Goal: Transaction & Acquisition: Purchase product/service

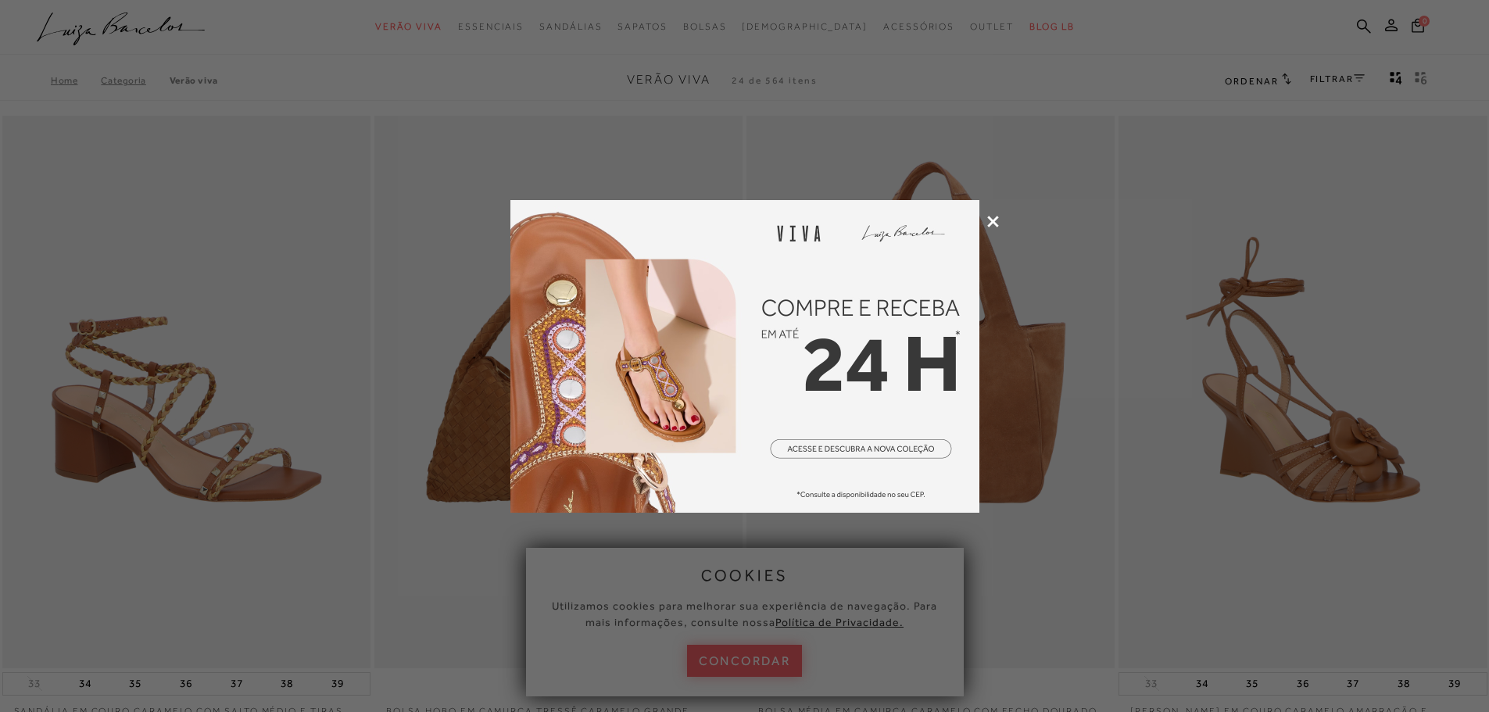
click at [993, 224] on icon at bounding box center [993, 222] width 12 height 12
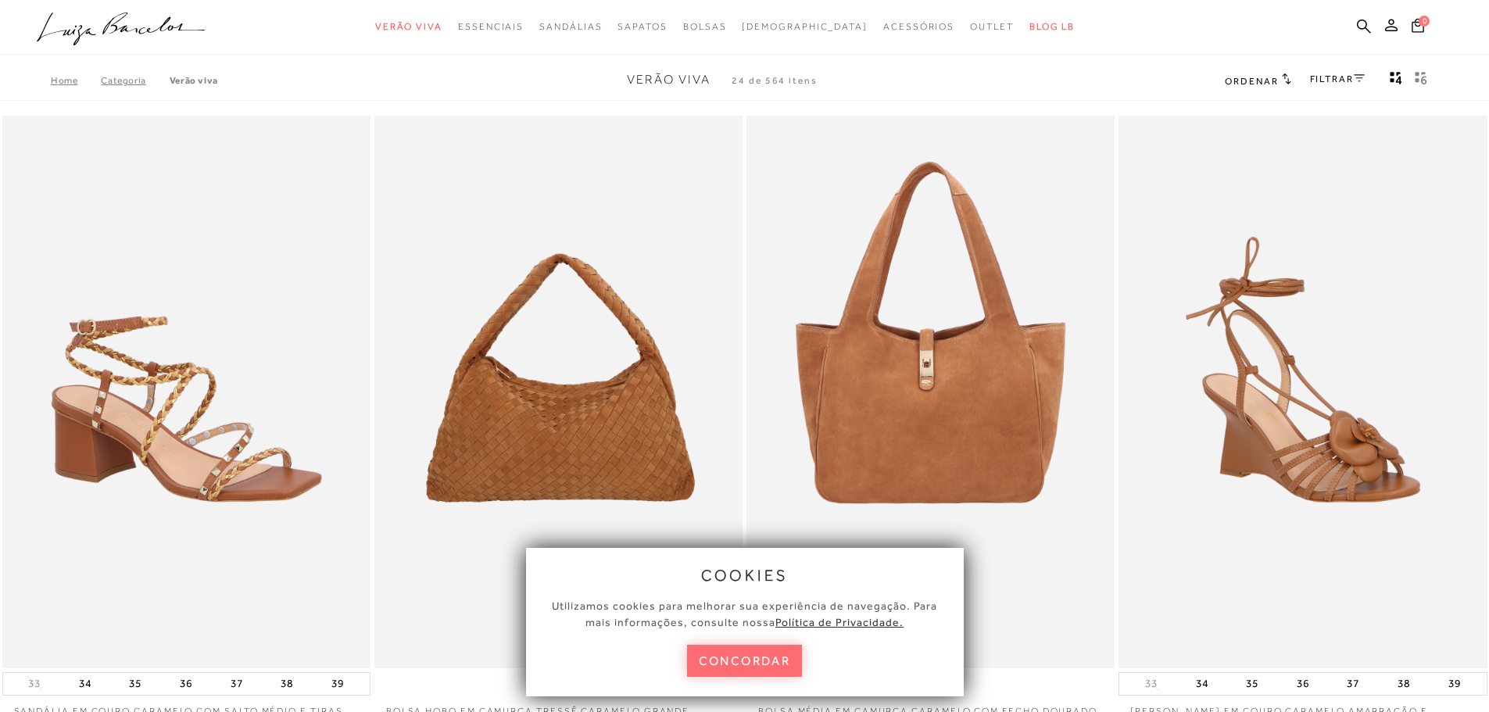
click at [760, 654] on button "concordar" at bounding box center [745, 661] width 116 height 32
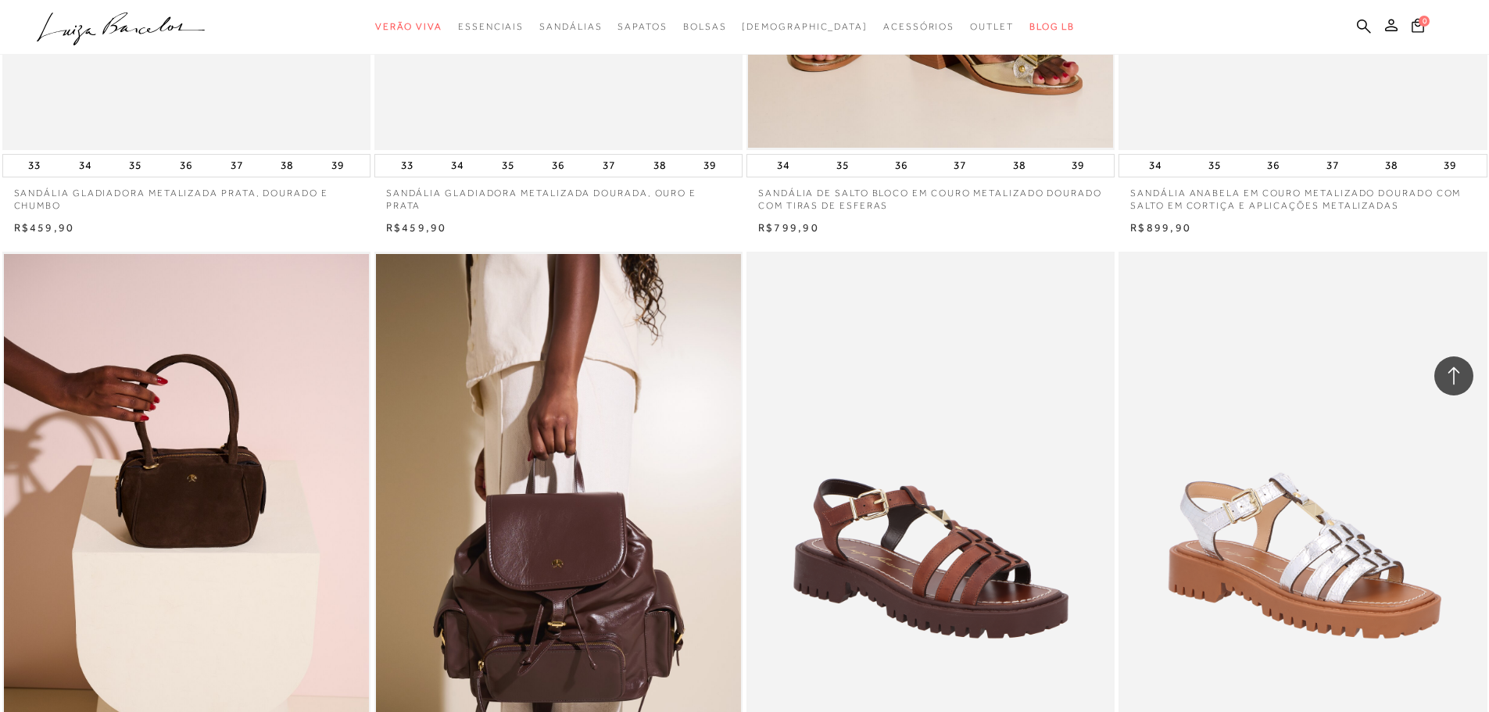
scroll to position [703, 0]
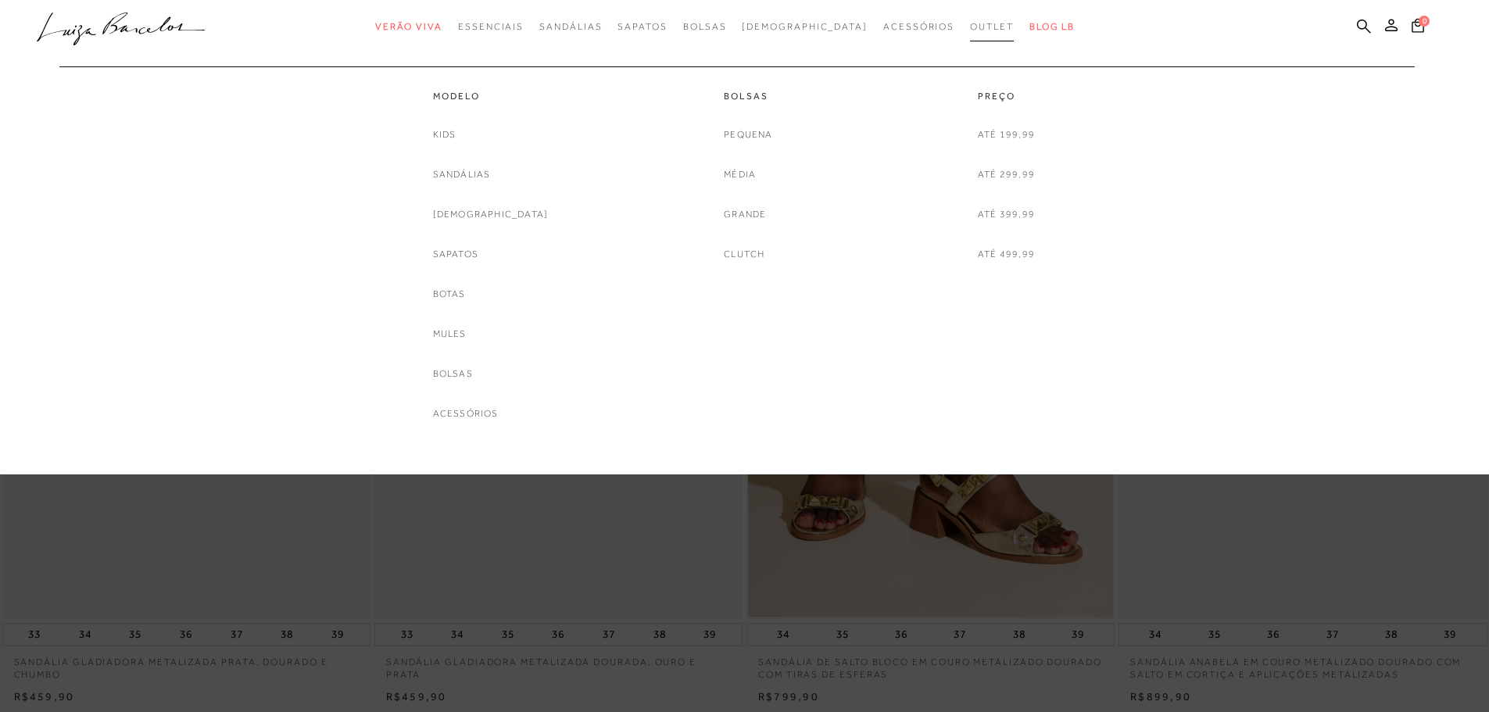
click at [970, 32] on link "Outlet" at bounding box center [992, 27] width 44 height 29
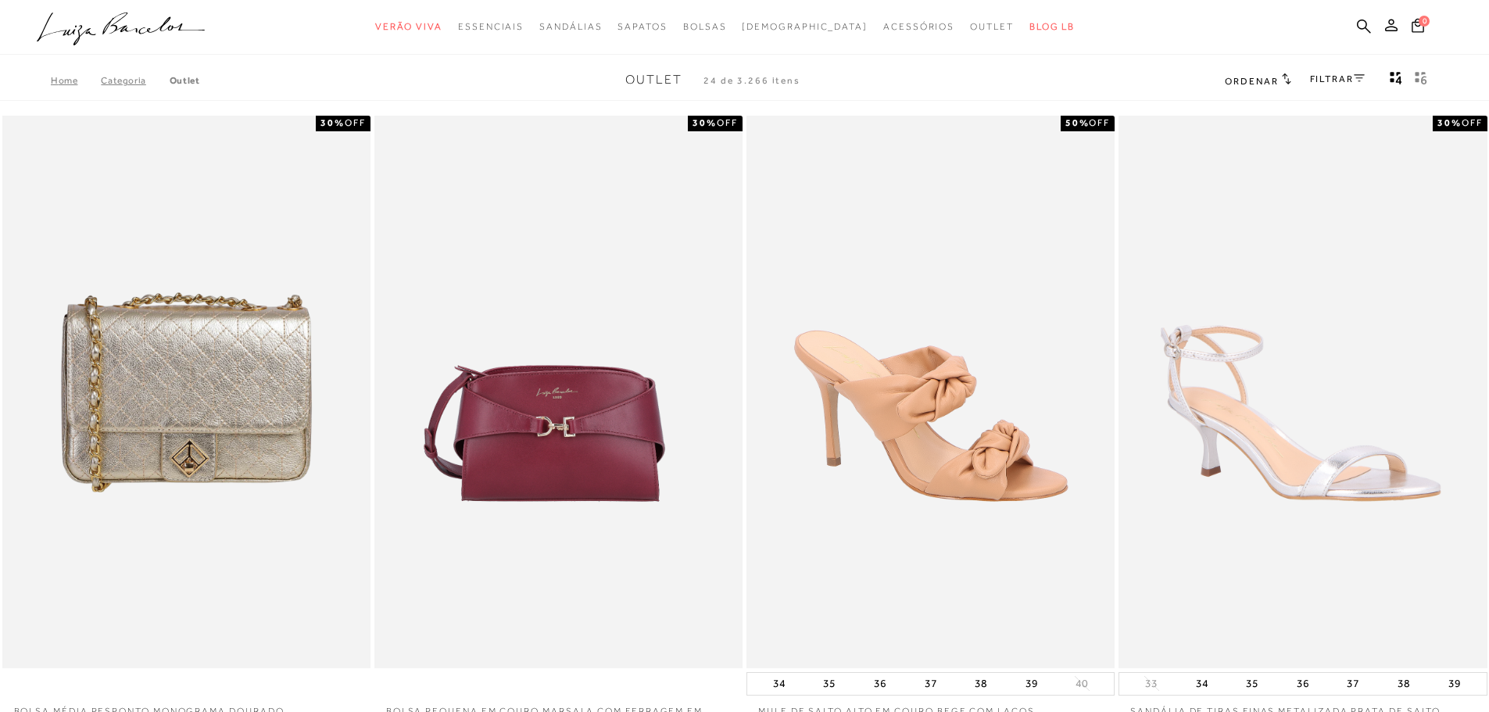
click at [1337, 77] on link "FILTRAR" at bounding box center [1337, 78] width 55 height 11
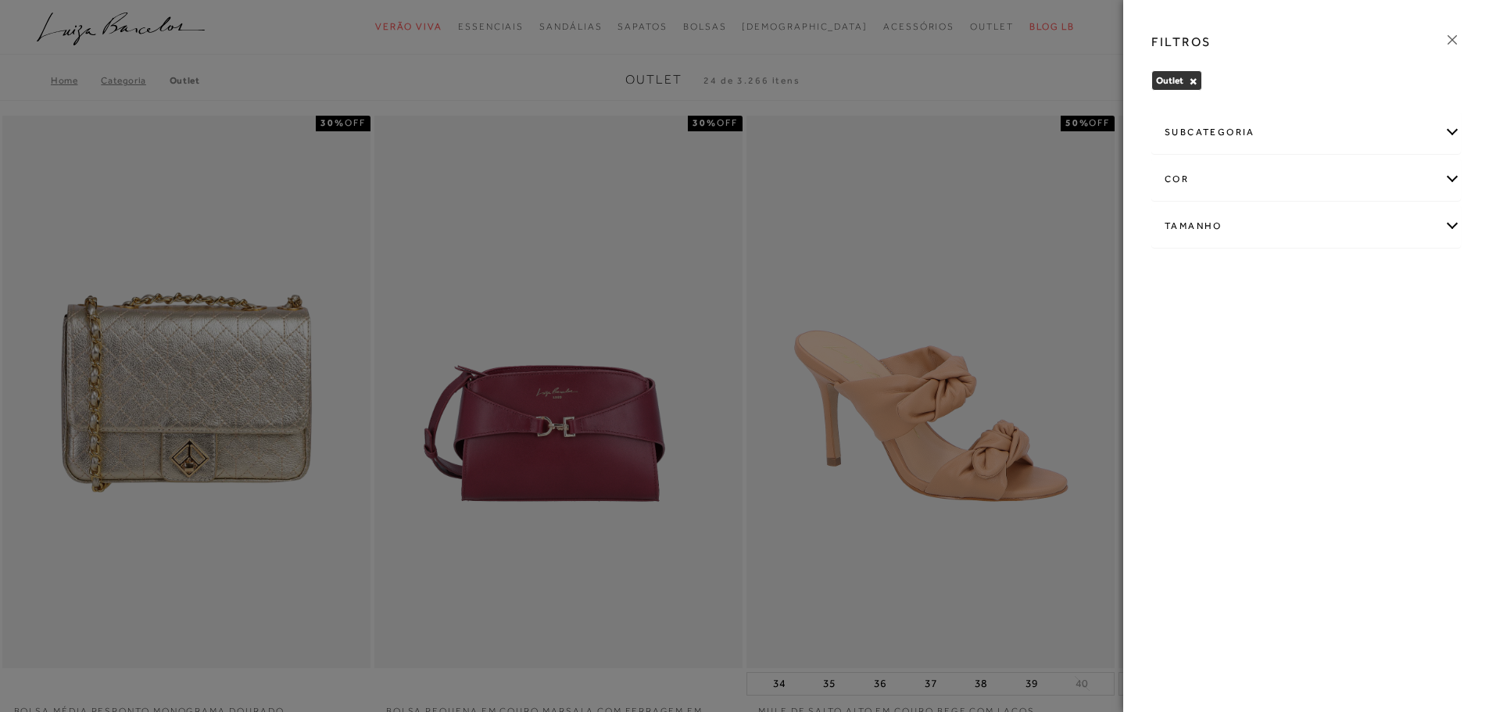
click at [1227, 137] on div "subcategoria" at bounding box center [1306, 132] width 308 height 41
click at [1452, 259] on div "Tamanho" at bounding box center [1306, 268] width 308 height 41
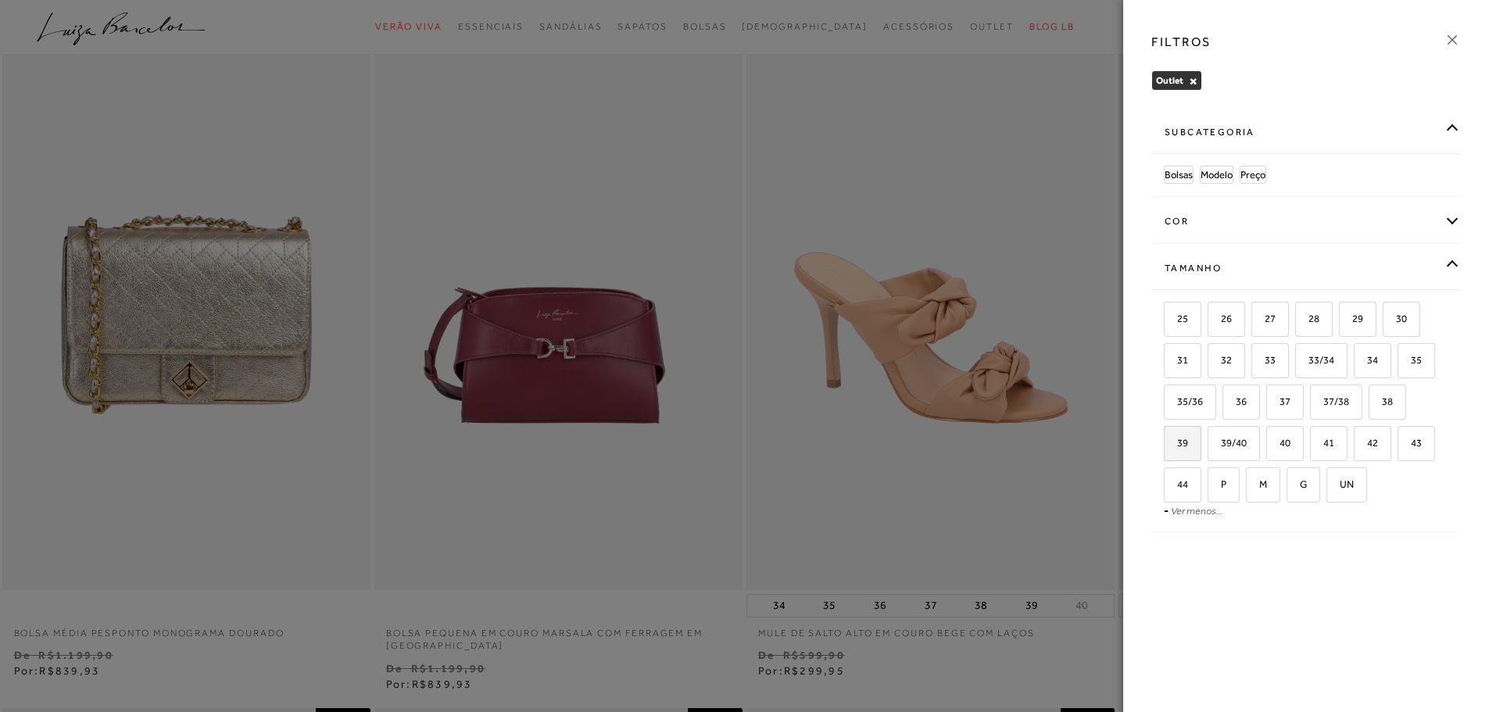
click at [1186, 442] on span "39" at bounding box center [1176, 443] width 23 height 12
click at [1177, 442] on input "39" at bounding box center [1169, 446] width 16 height 16
checkbox input "true"
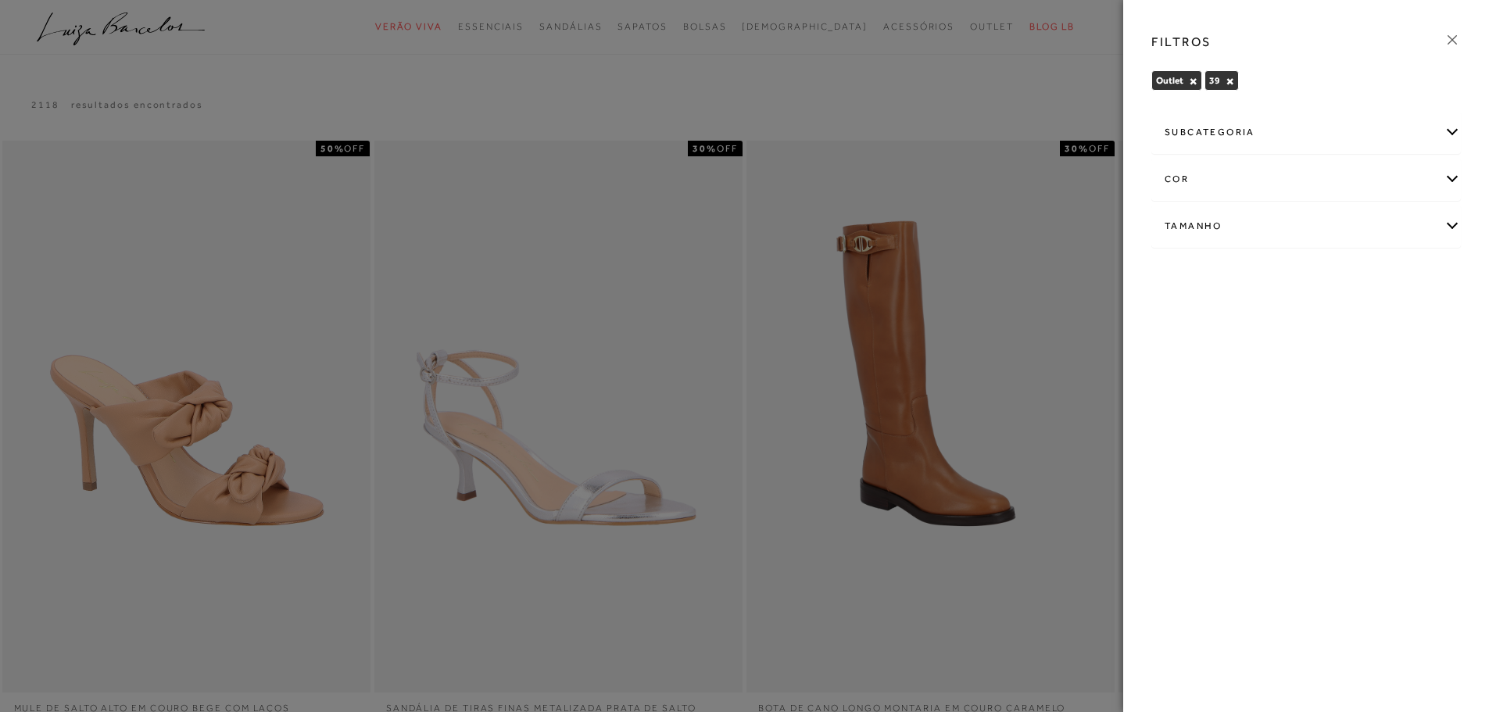
click at [1071, 23] on div at bounding box center [744, 356] width 1489 height 712
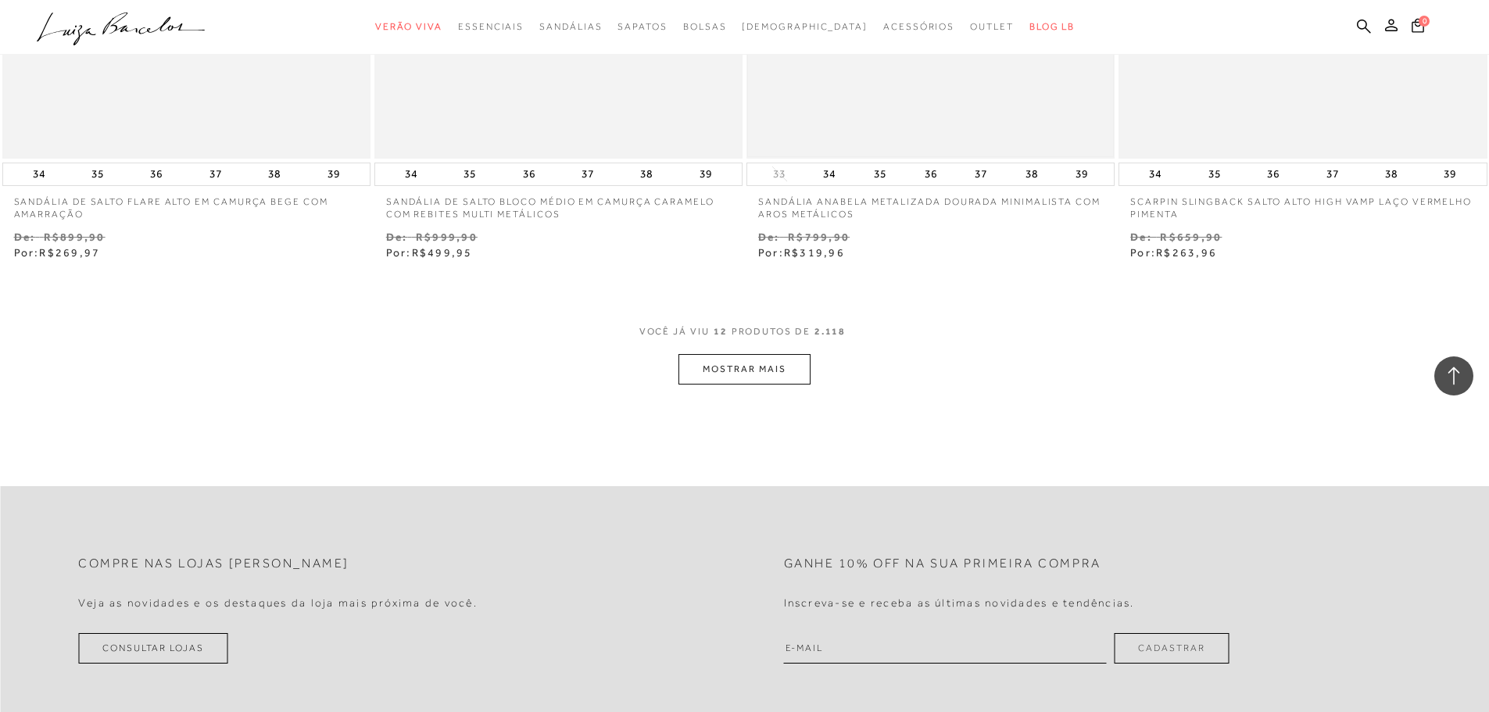
scroll to position [1954, 0]
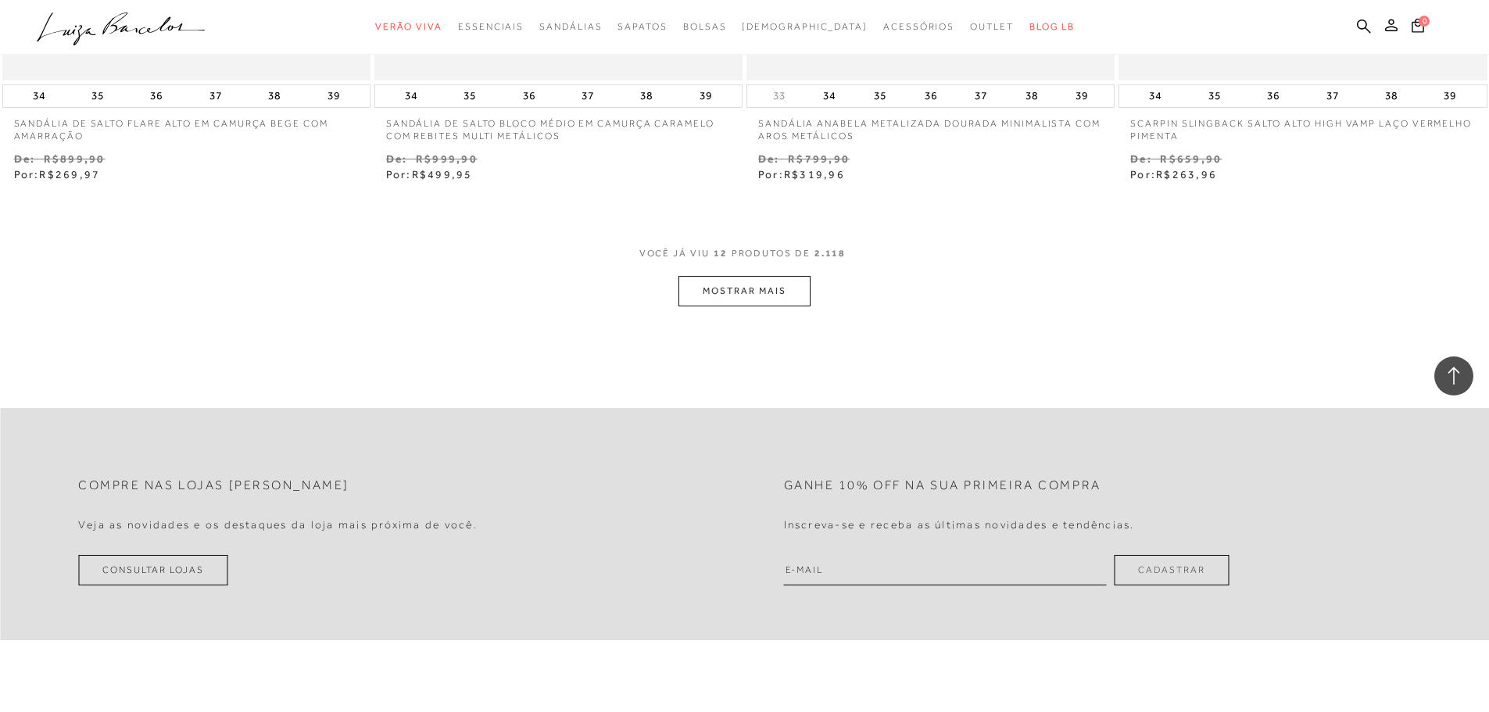
click at [764, 285] on button "MOSTRAR MAIS" at bounding box center [743, 291] width 131 height 30
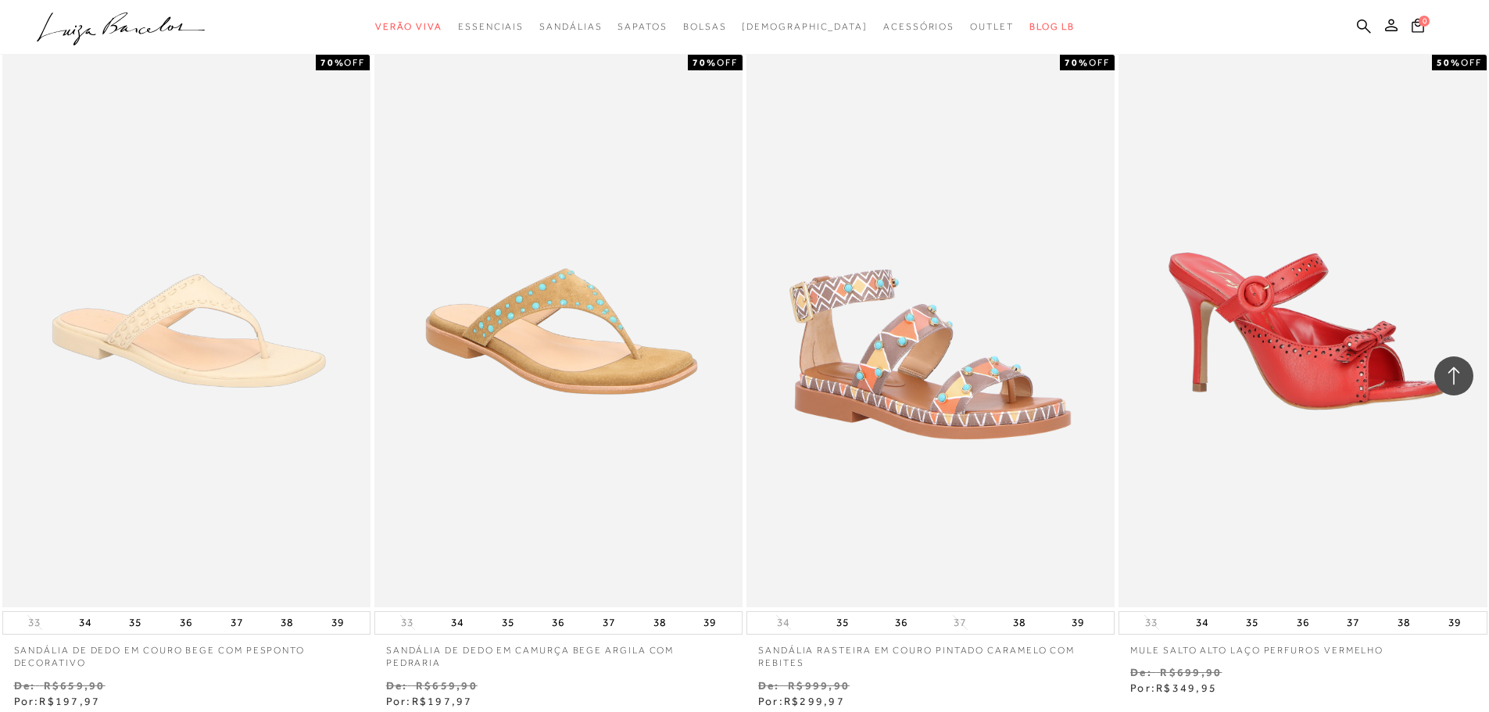
scroll to position [3908, 0]
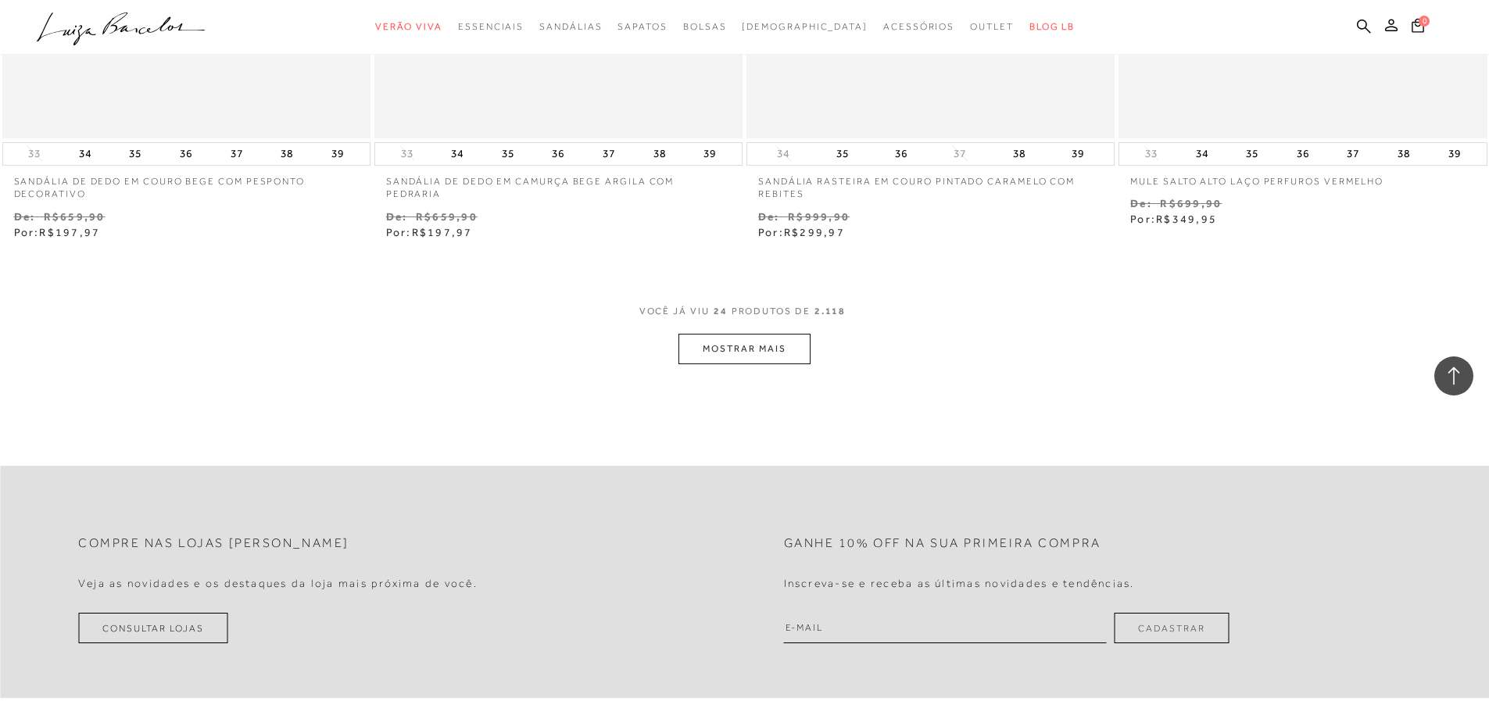
click at [759, 341] on button "MOSTRAR MAIS" at bounding box center [743, 349] width 131 height 30
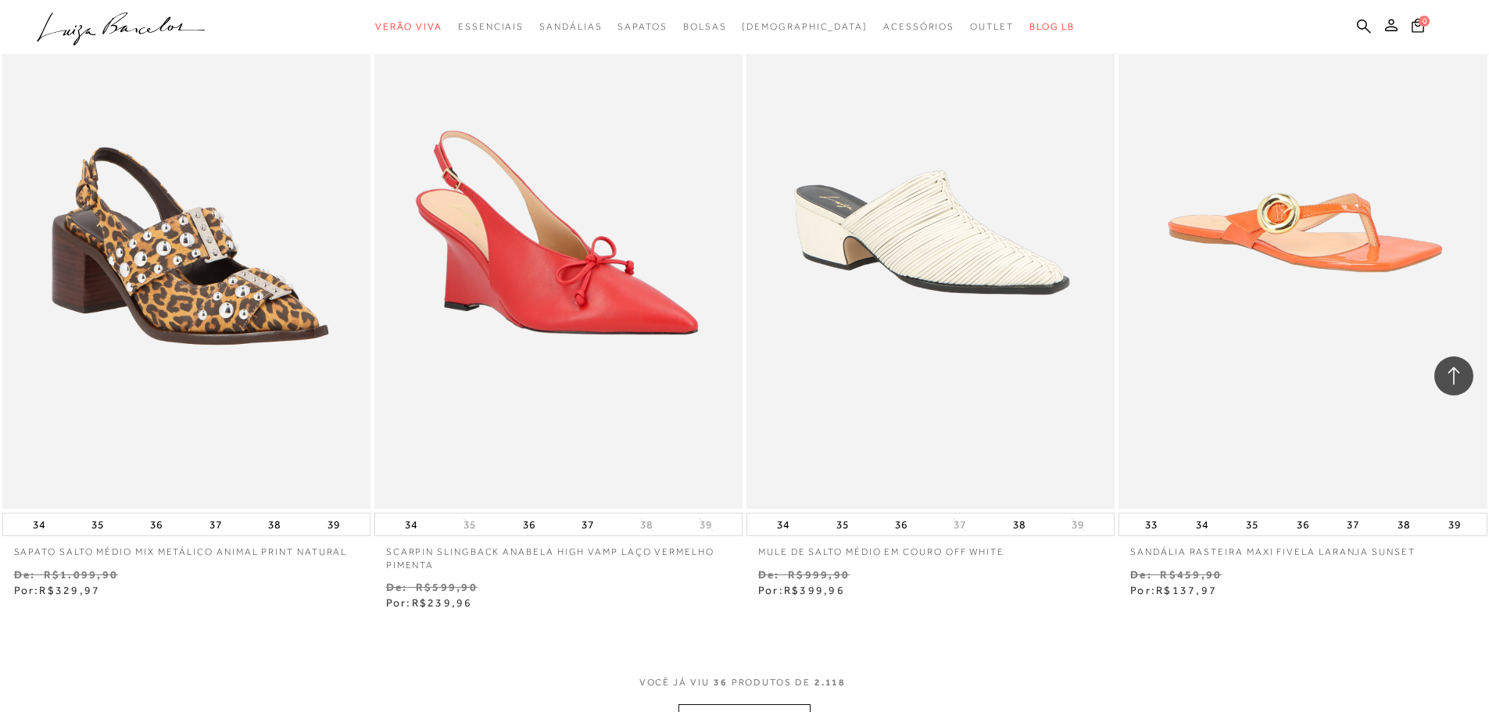
scroll to position [5783, 0]
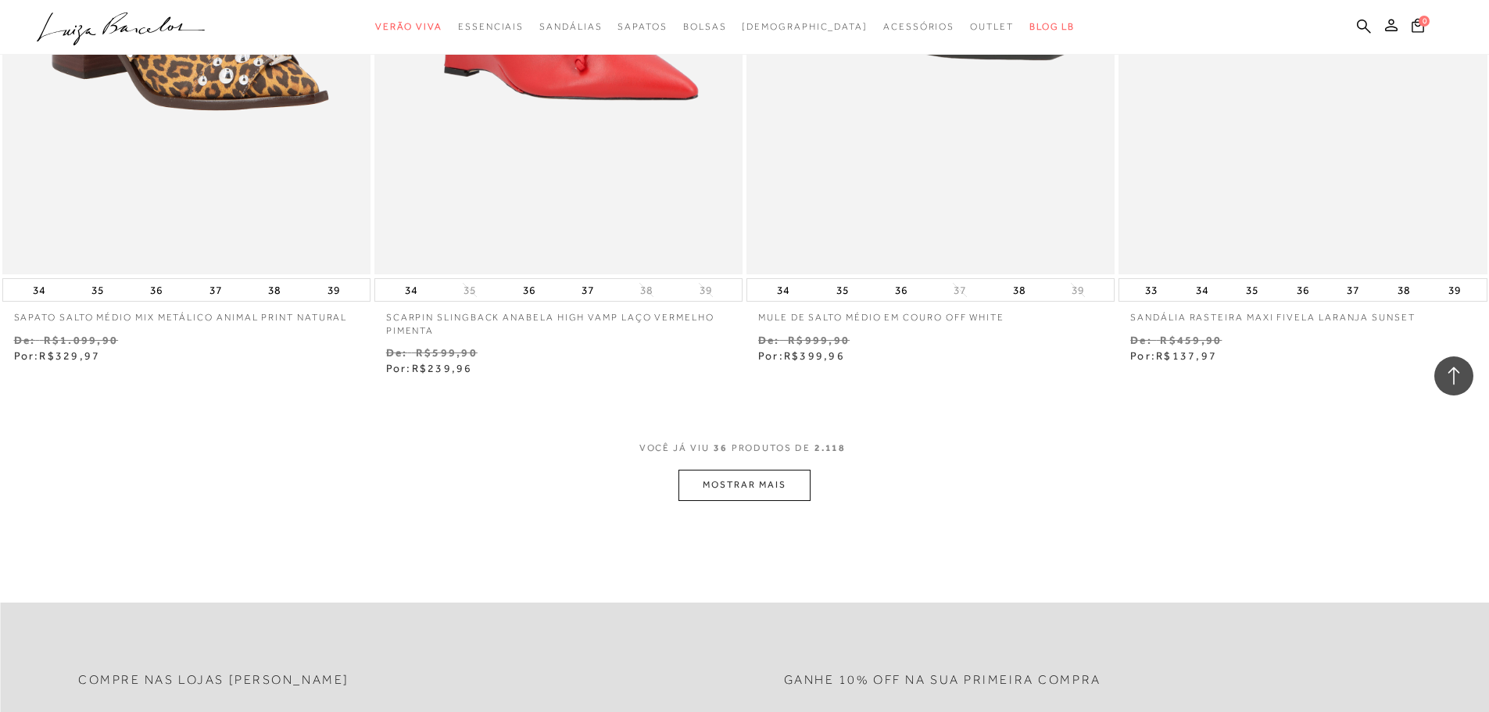
click at [717, 480] on button "MOSTRAR MAIS" at bounding box center [743, 485] width 131 height 30
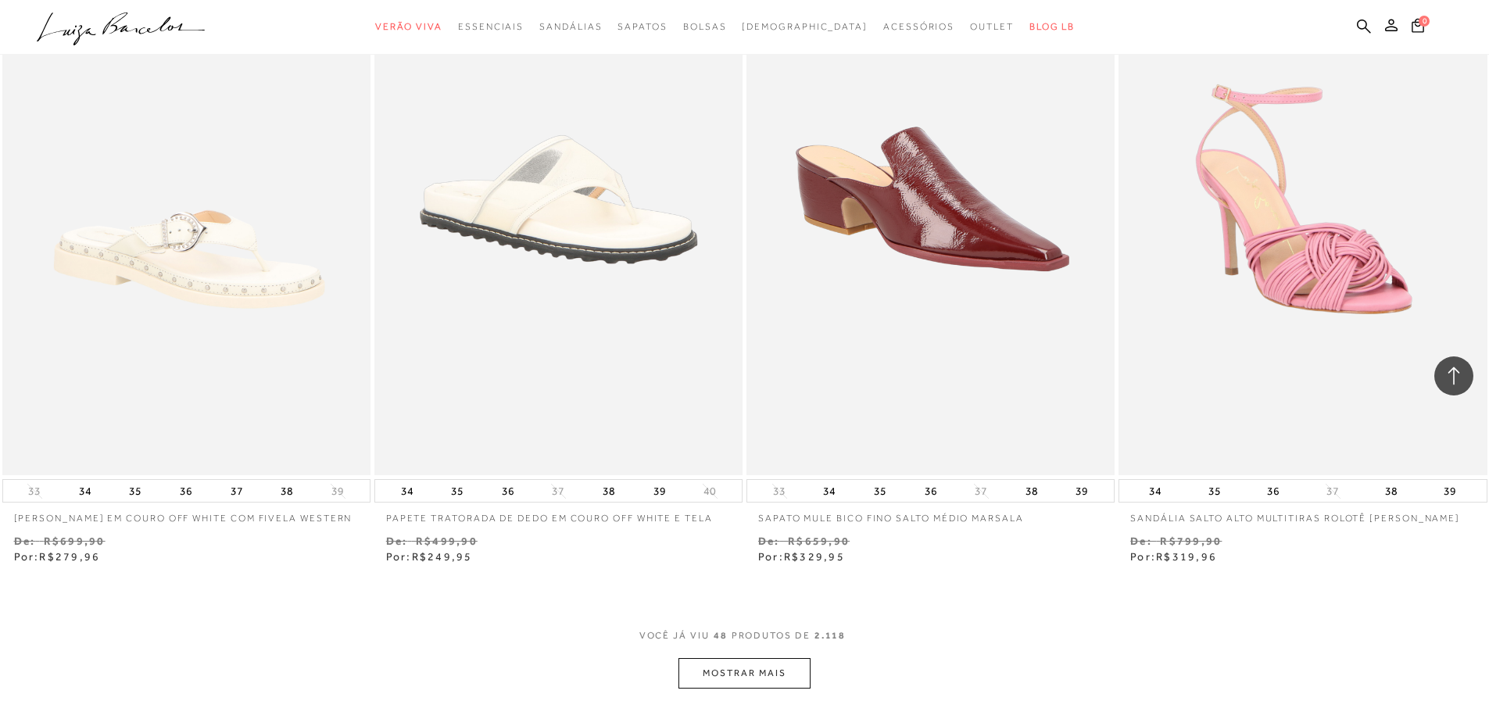
scroll to position [7815, 0]
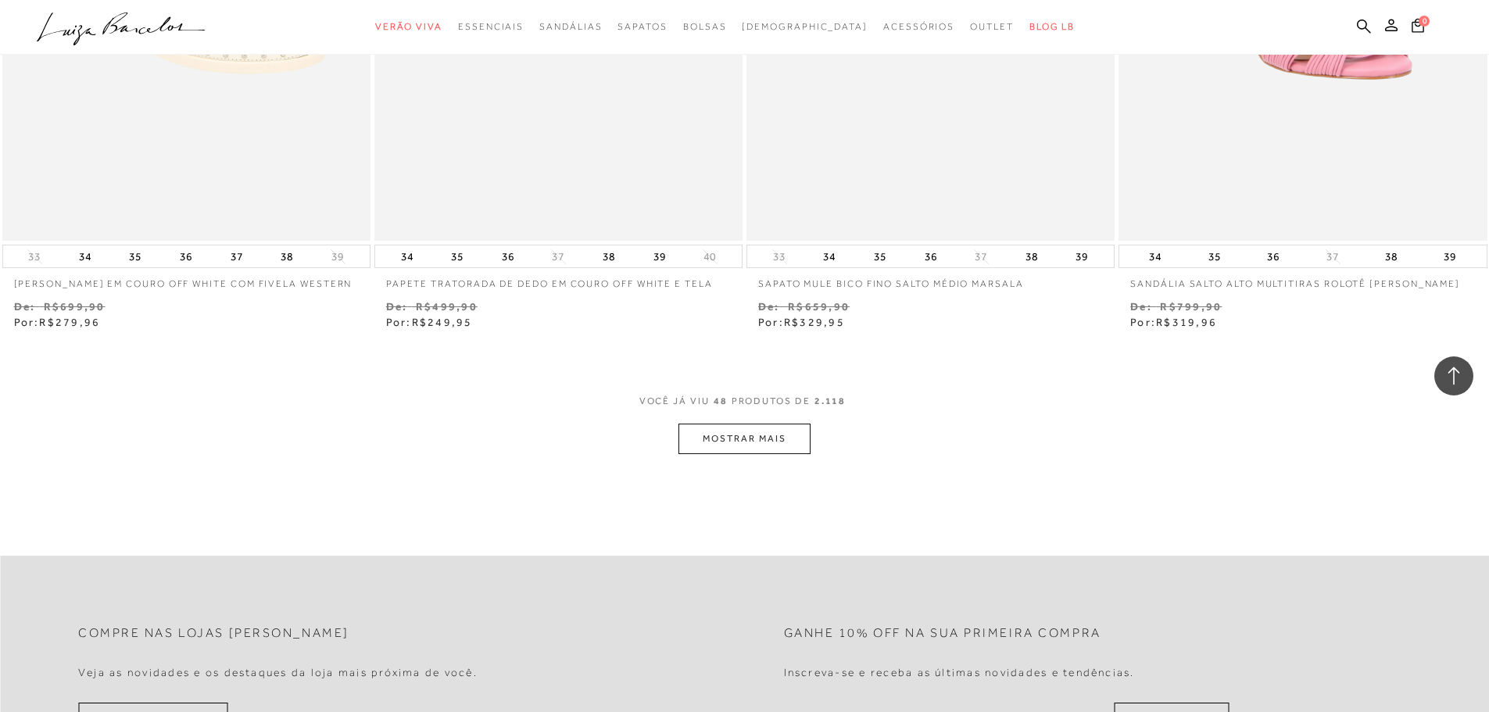
click at [714, 443] on button "MOSTRAR MAIS" at bounding box center [743, 439] width 131 height 30
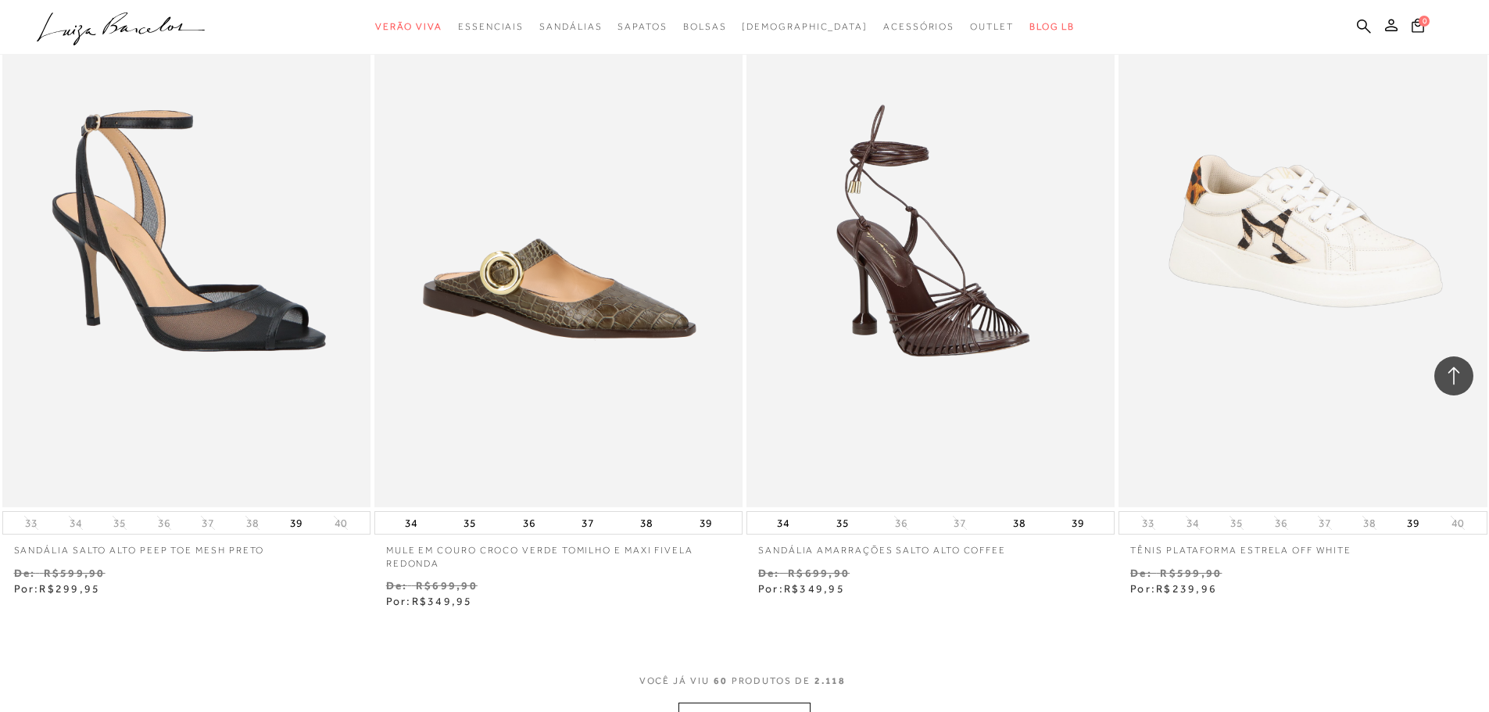
scroll to position [9926, 0]
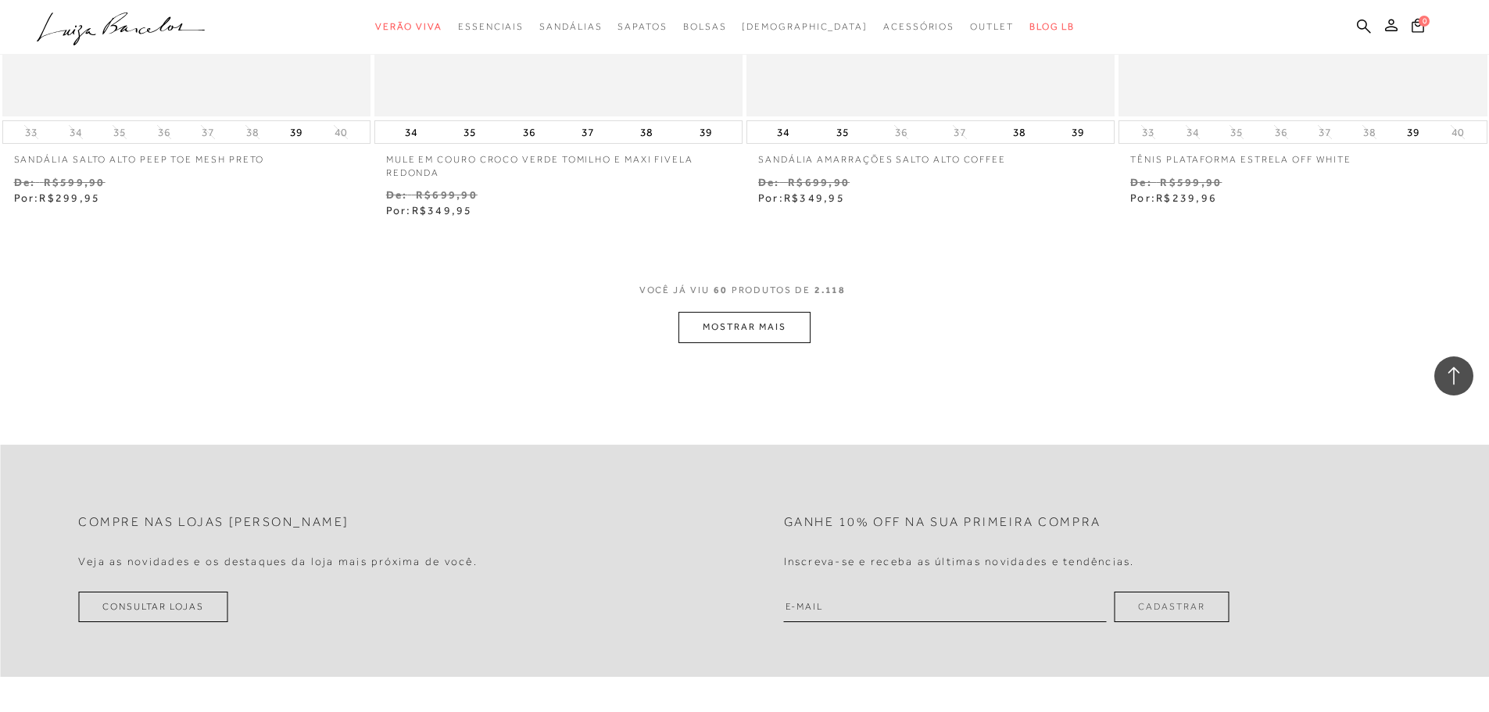
click at [733, 324] on button "MOSTRAR MAIS" at bounding box center [743, 327] width 131 height 30
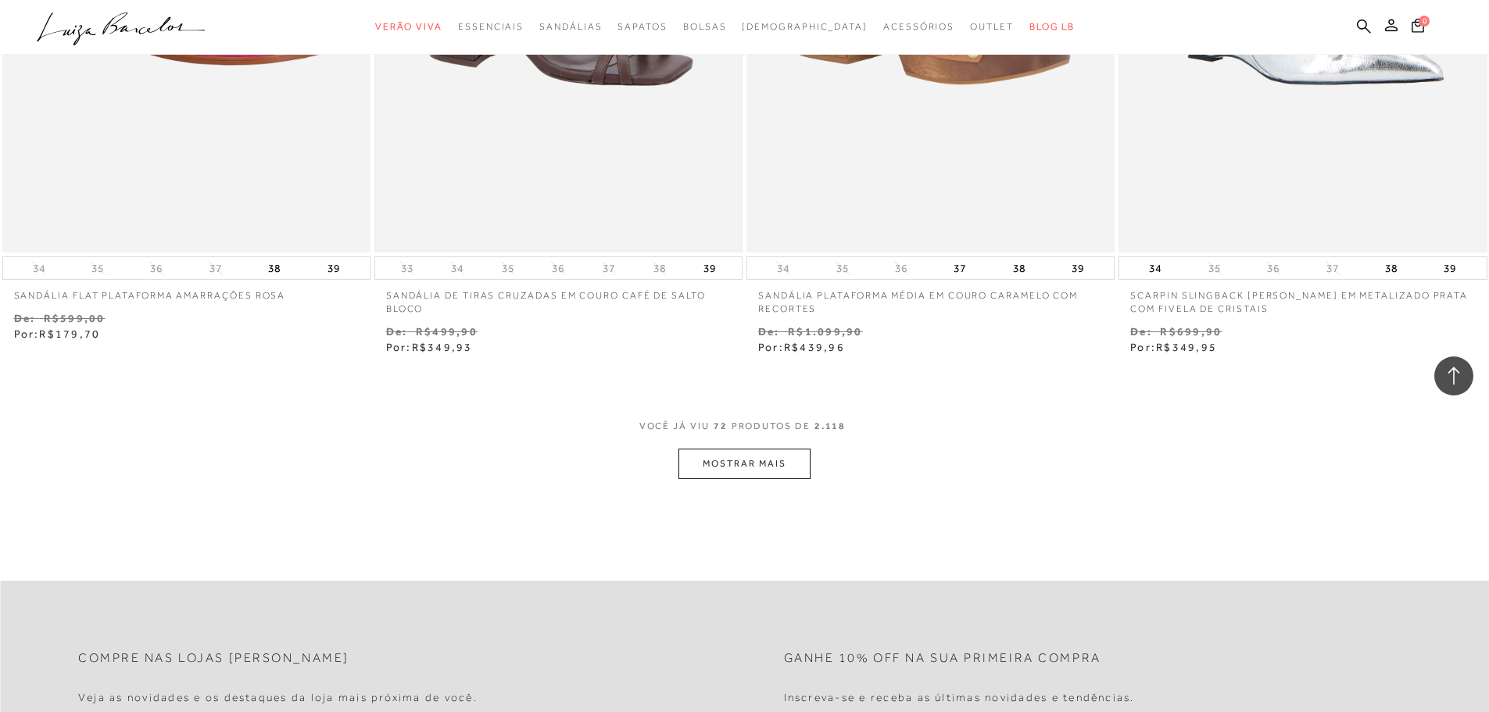
scroll to position [11879, 0]
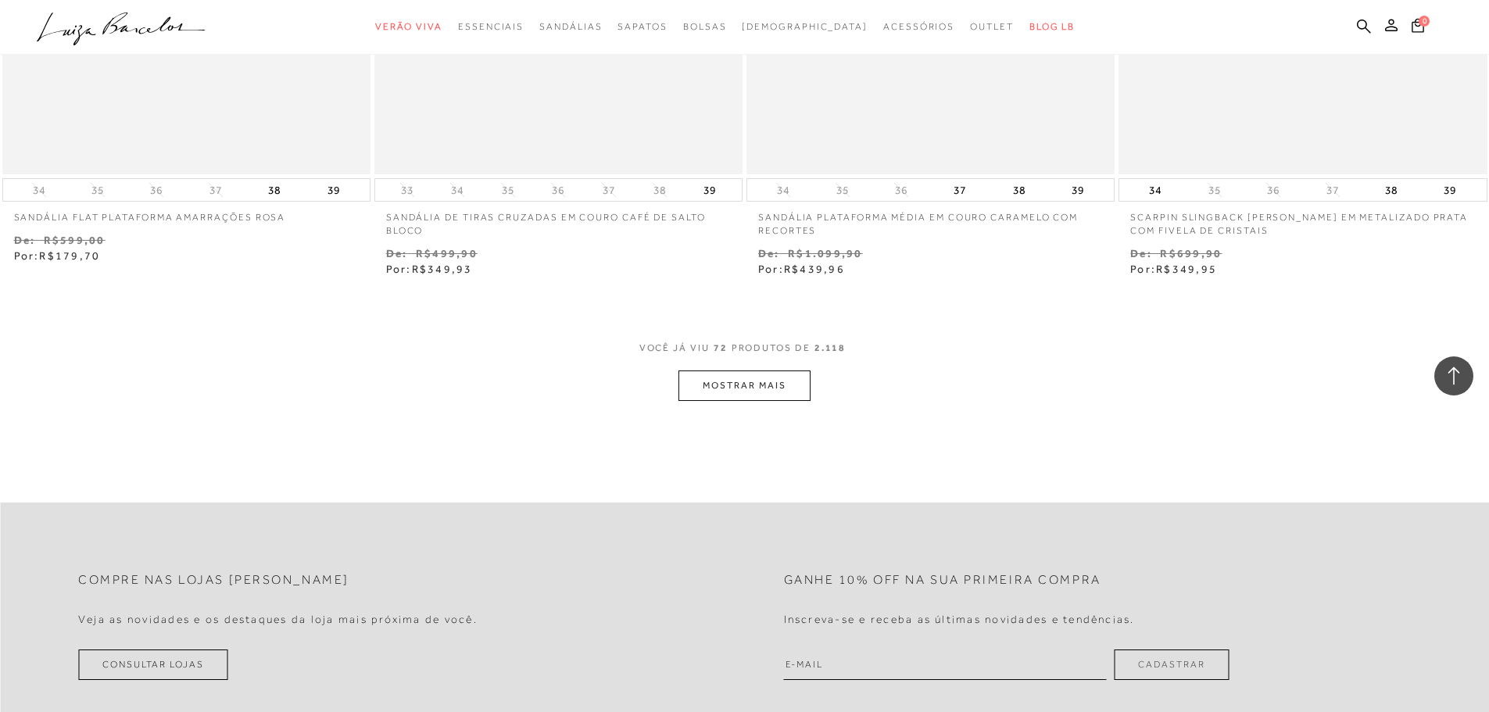
click at [741, 387] on button "MOSTRAR MAIS" at bounding box center [743, 385] width 131 height 30
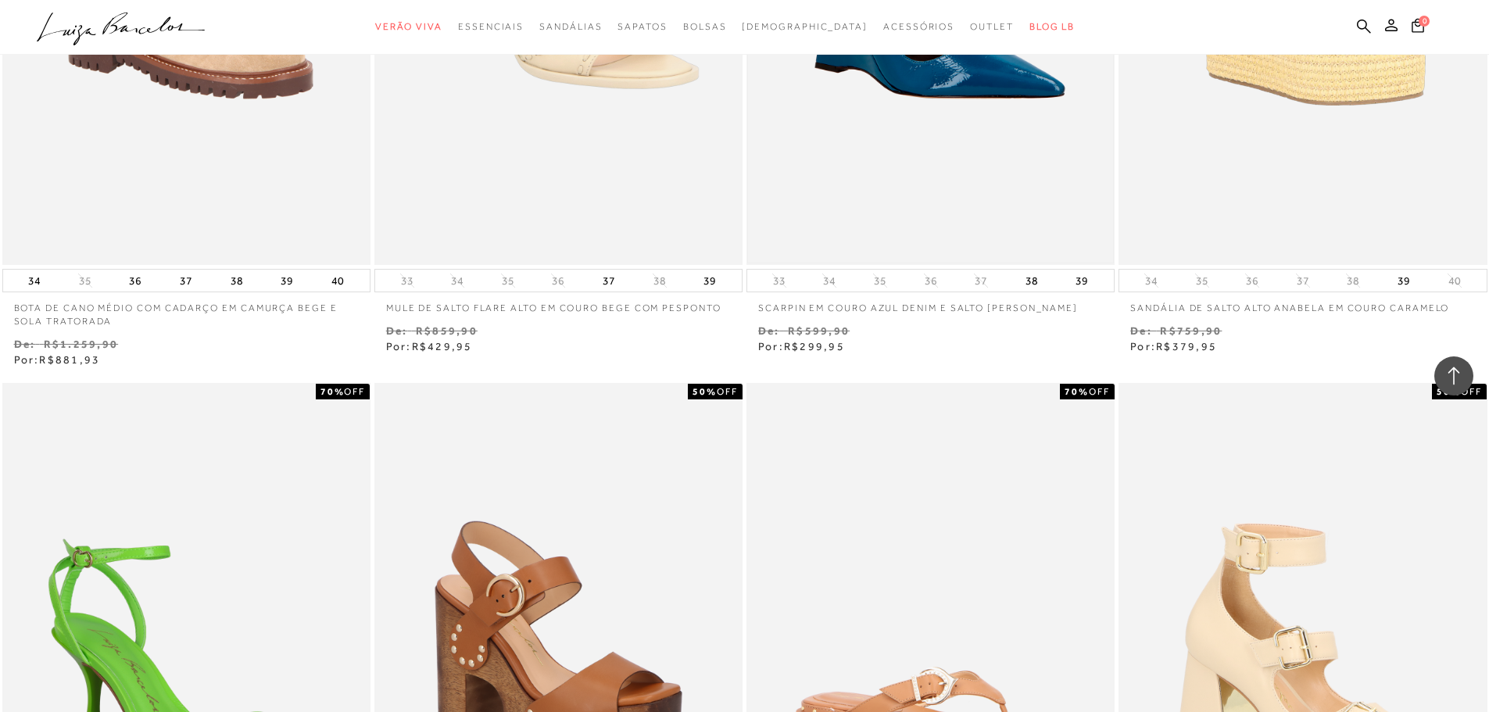
scroll to position [13599, 0]
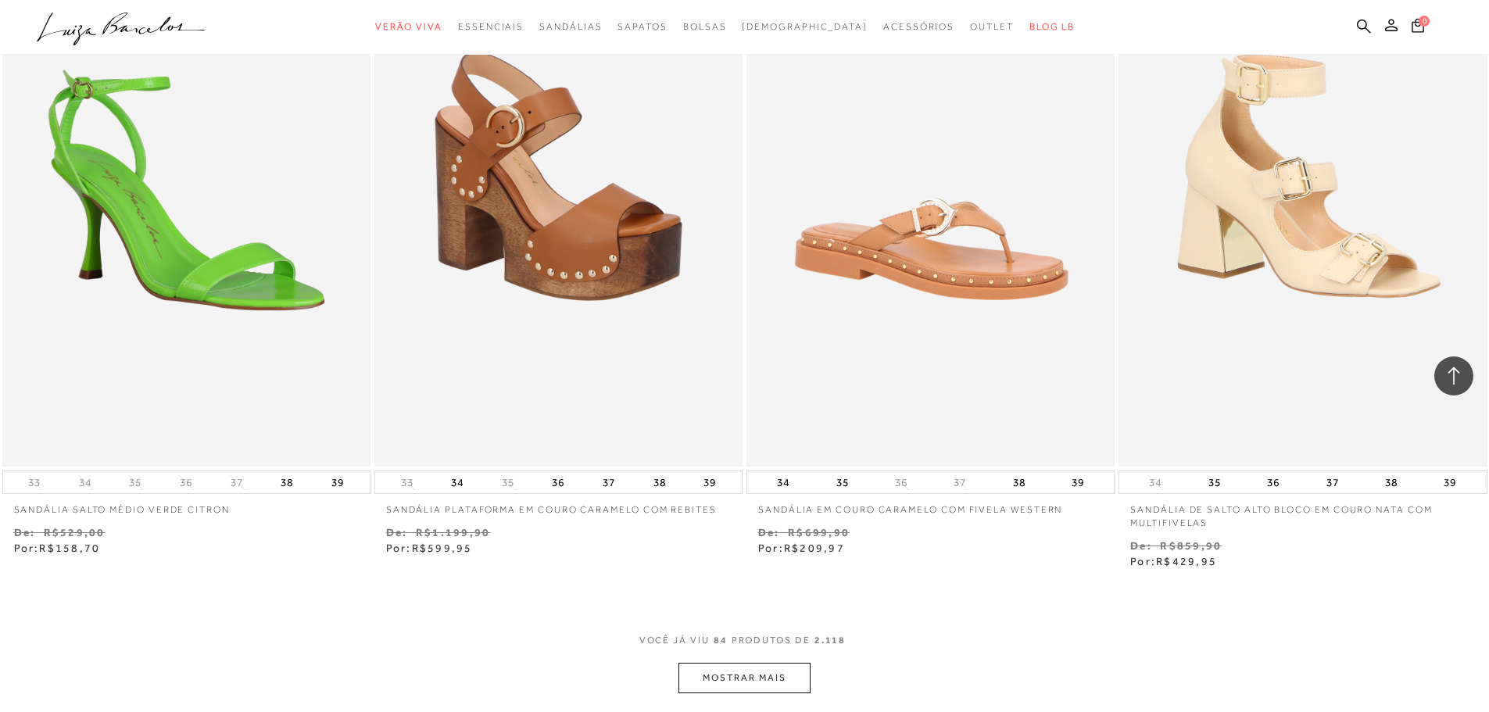
click at [724, 678] on button "MOSTRAR MAIS" at bounding box center [743, 678] width 131 height 30
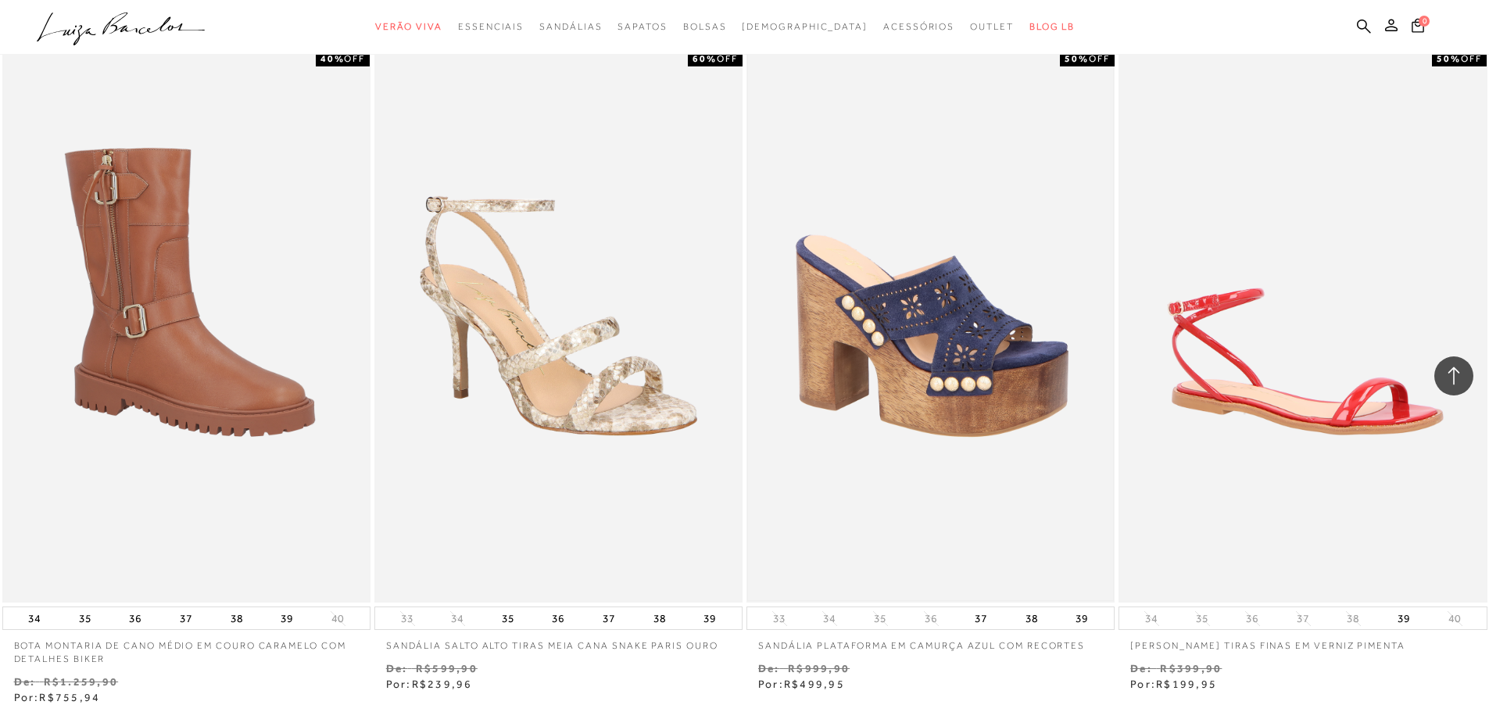
scroll to position [15943, 0]
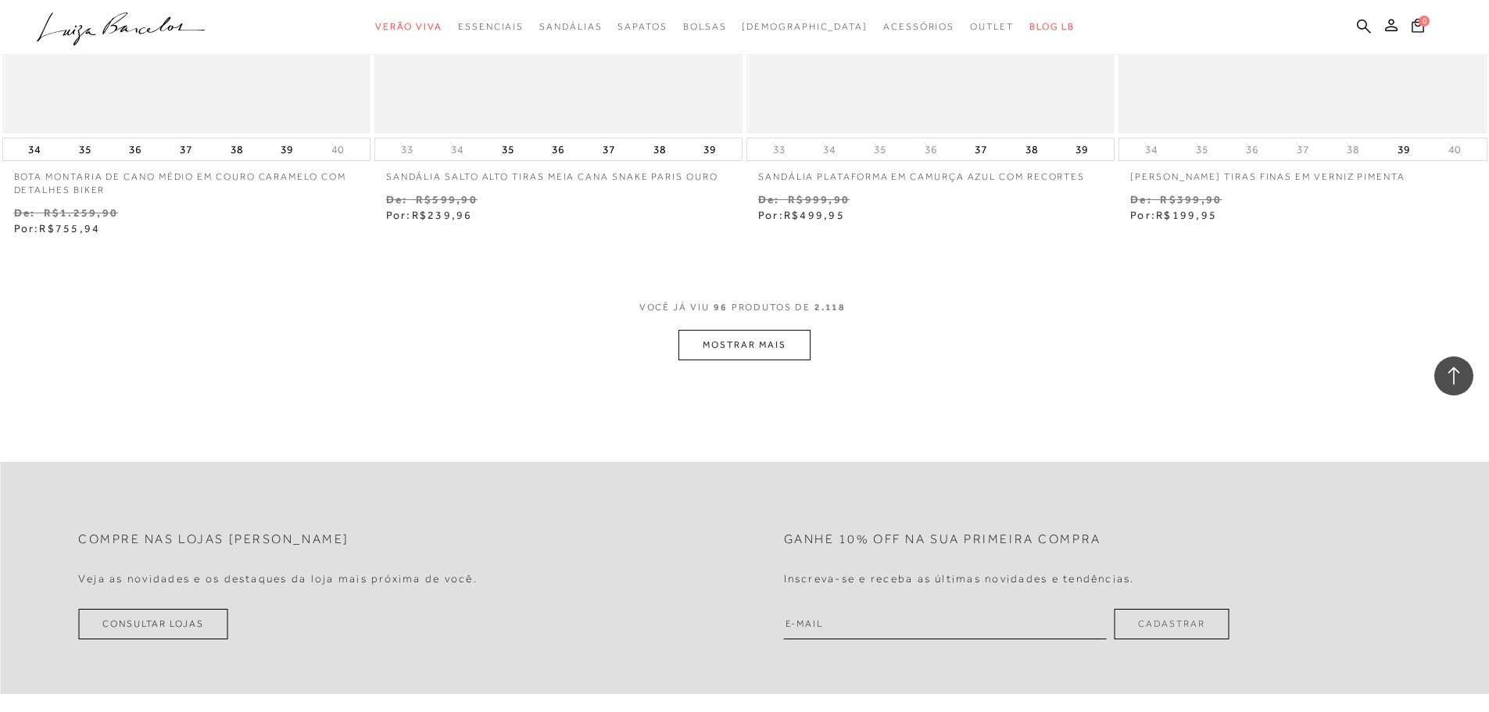
click at [761, 349] on button "MOSTRAR MAIS" at bounding box center [743, 345] width 131 height 30
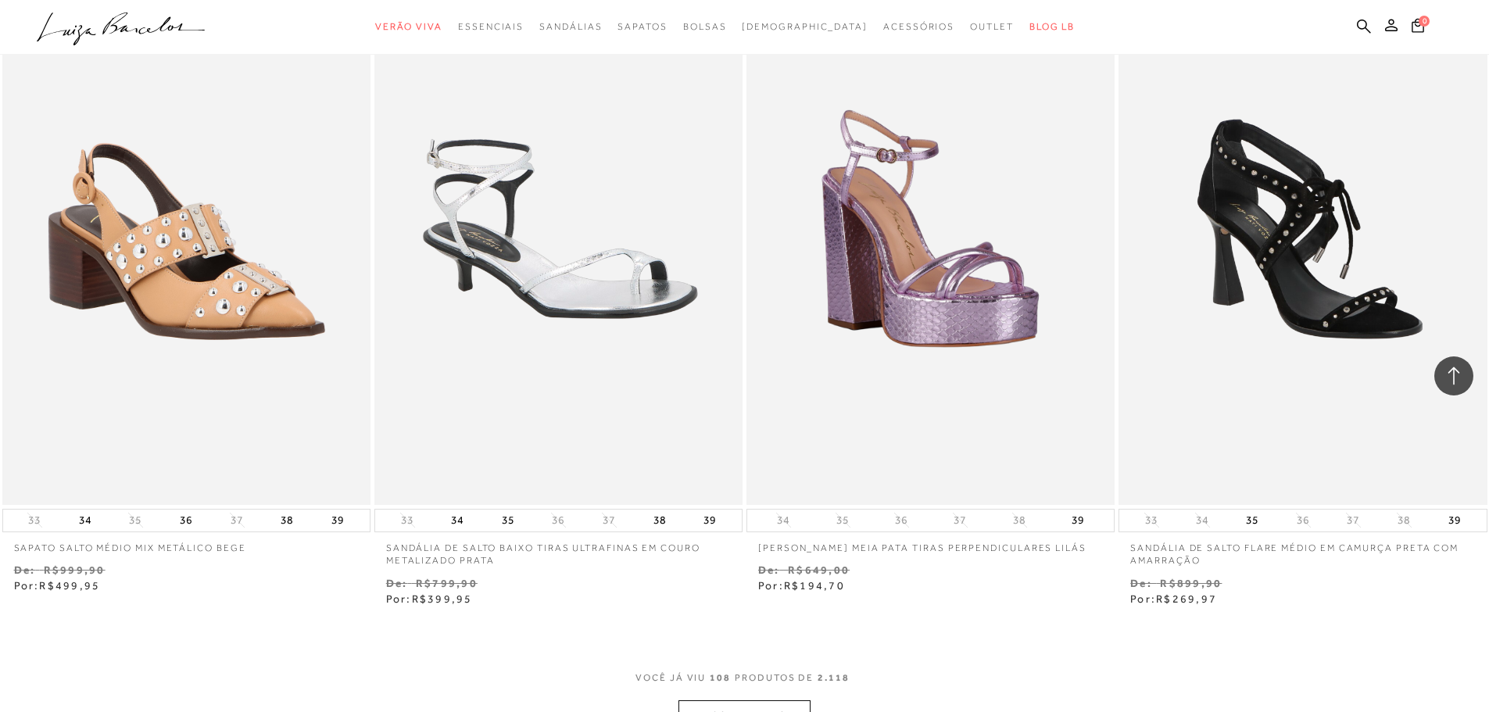
scroll to position [17741, 0]
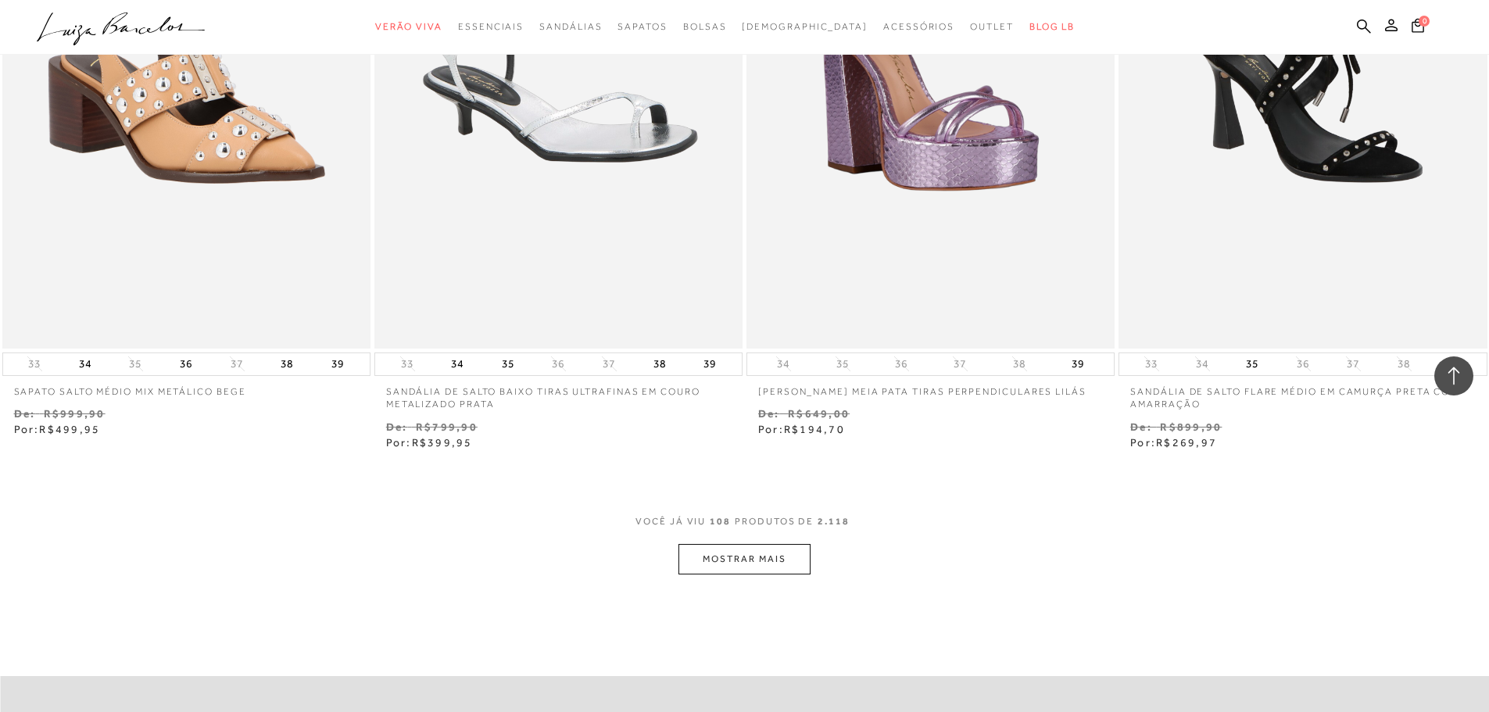
click at [766, 556] on button "MOSTRAR MAIS" at bounding box center [743, 559] width 131 height 30
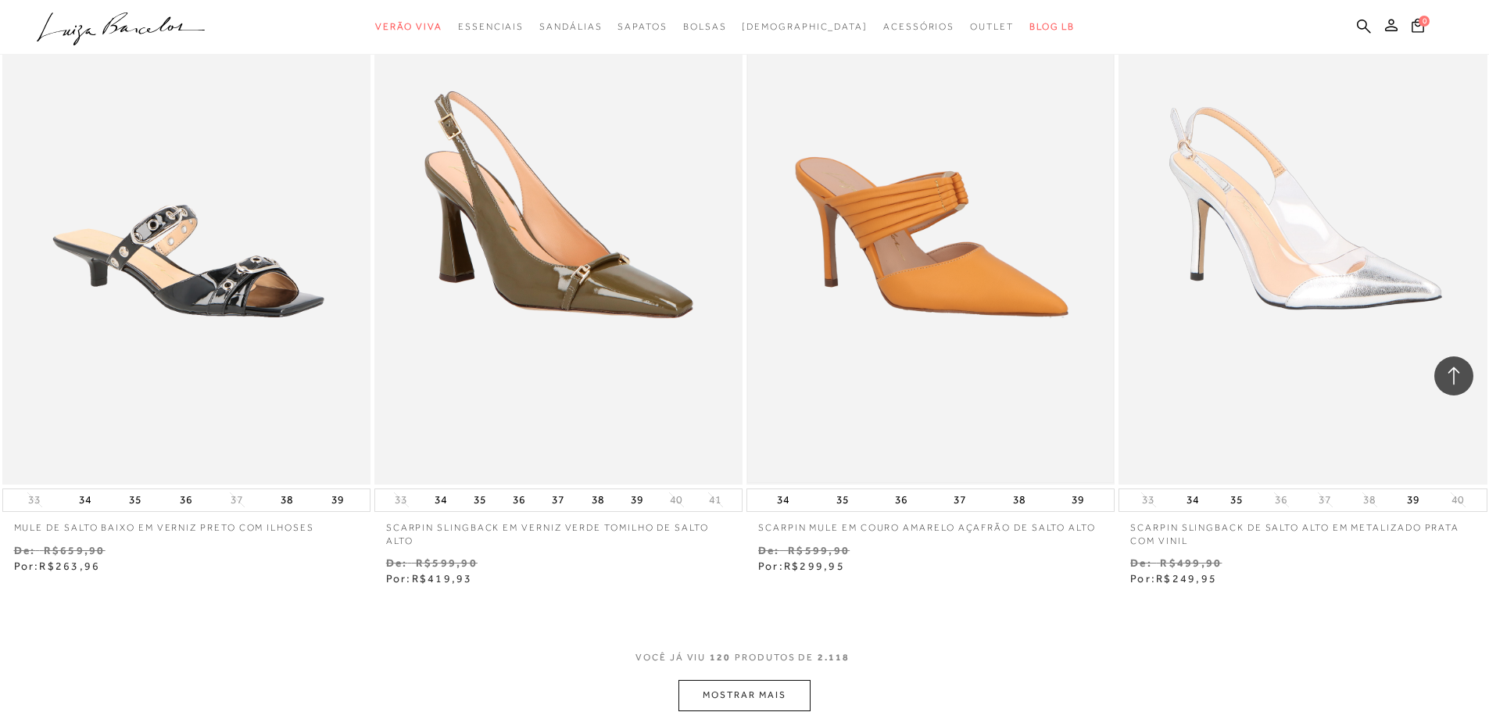
scroll to position [20164, 0]
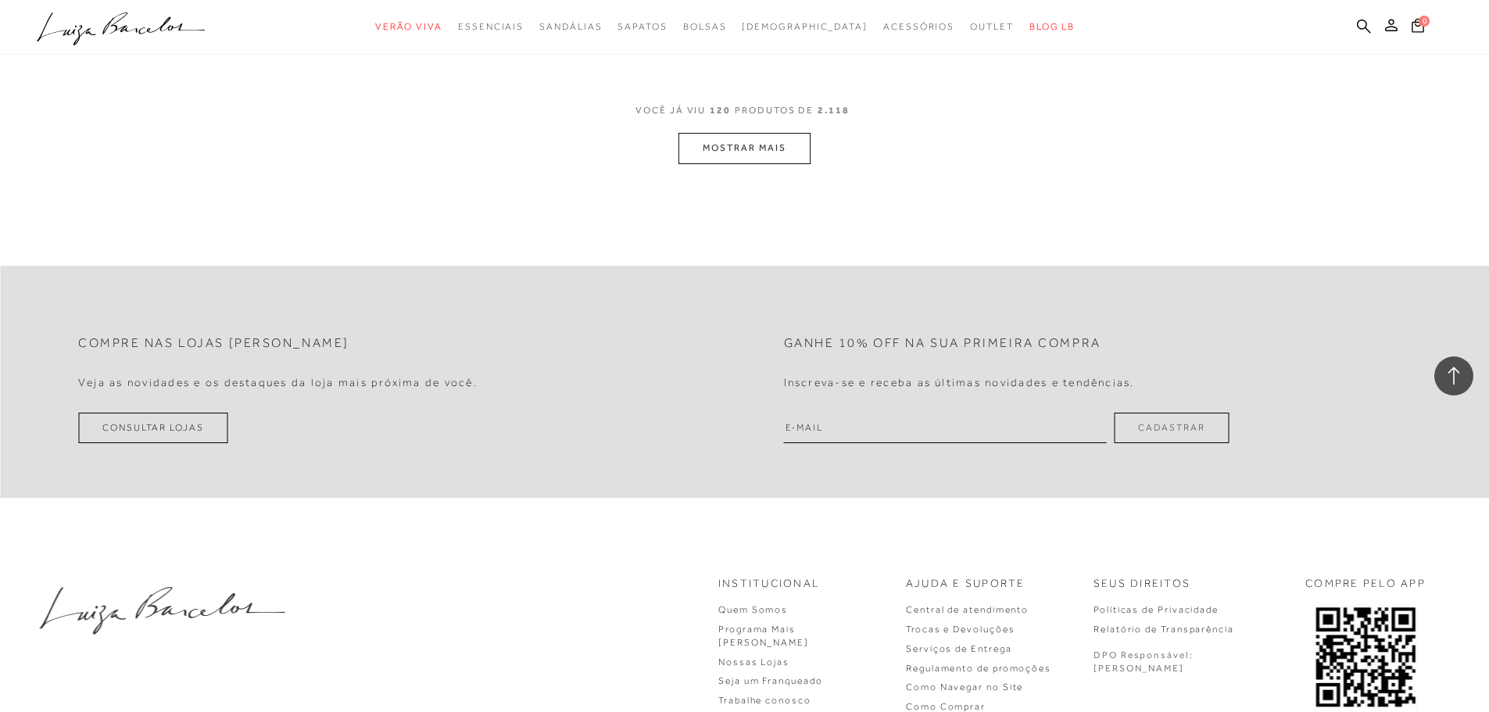
click at [733, 147] on button "MOSTRAR MAIS" at bounding box center [743, 148] width 131 height 30
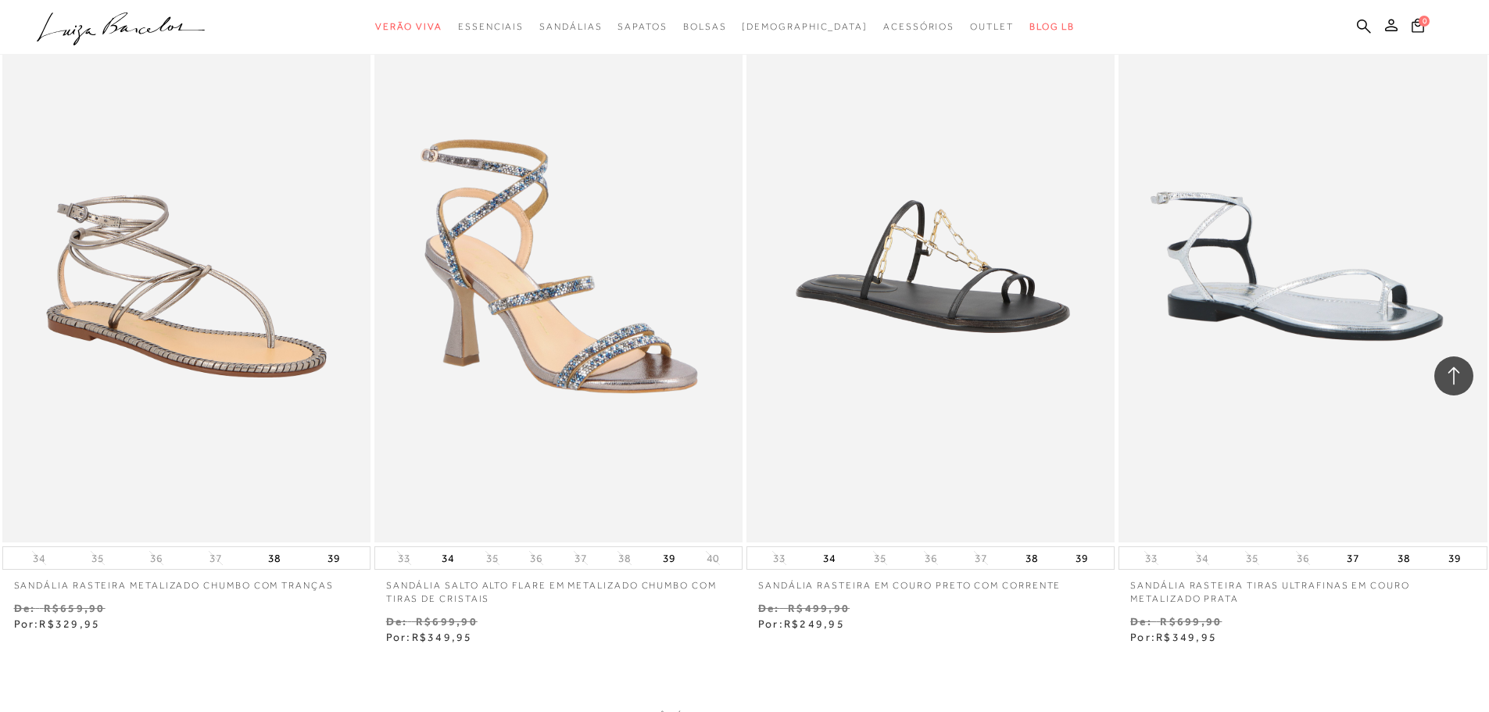
scroll to position [21961, 0]
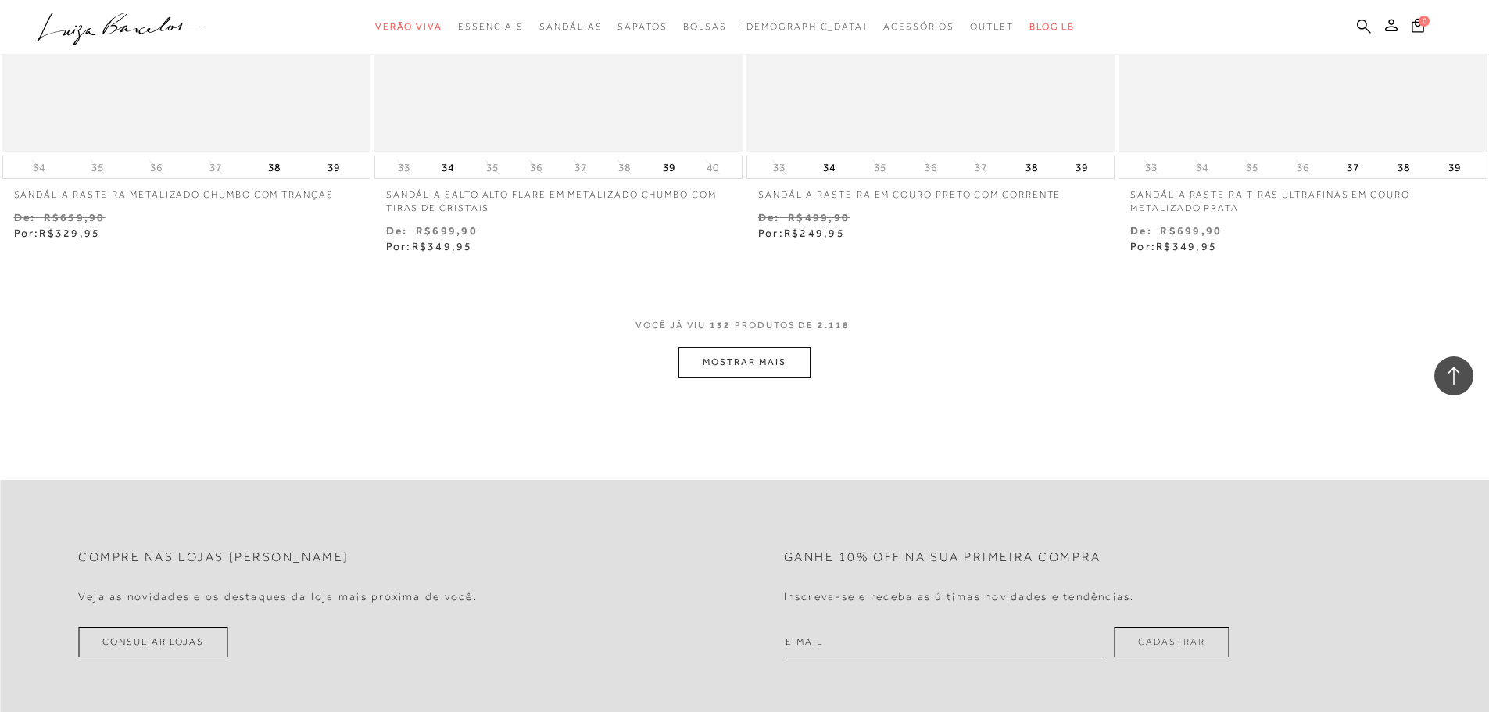
click at [717, 368] on button "MOSTRAR MAIS" at bounding box center [743, 362] width 131 height 30
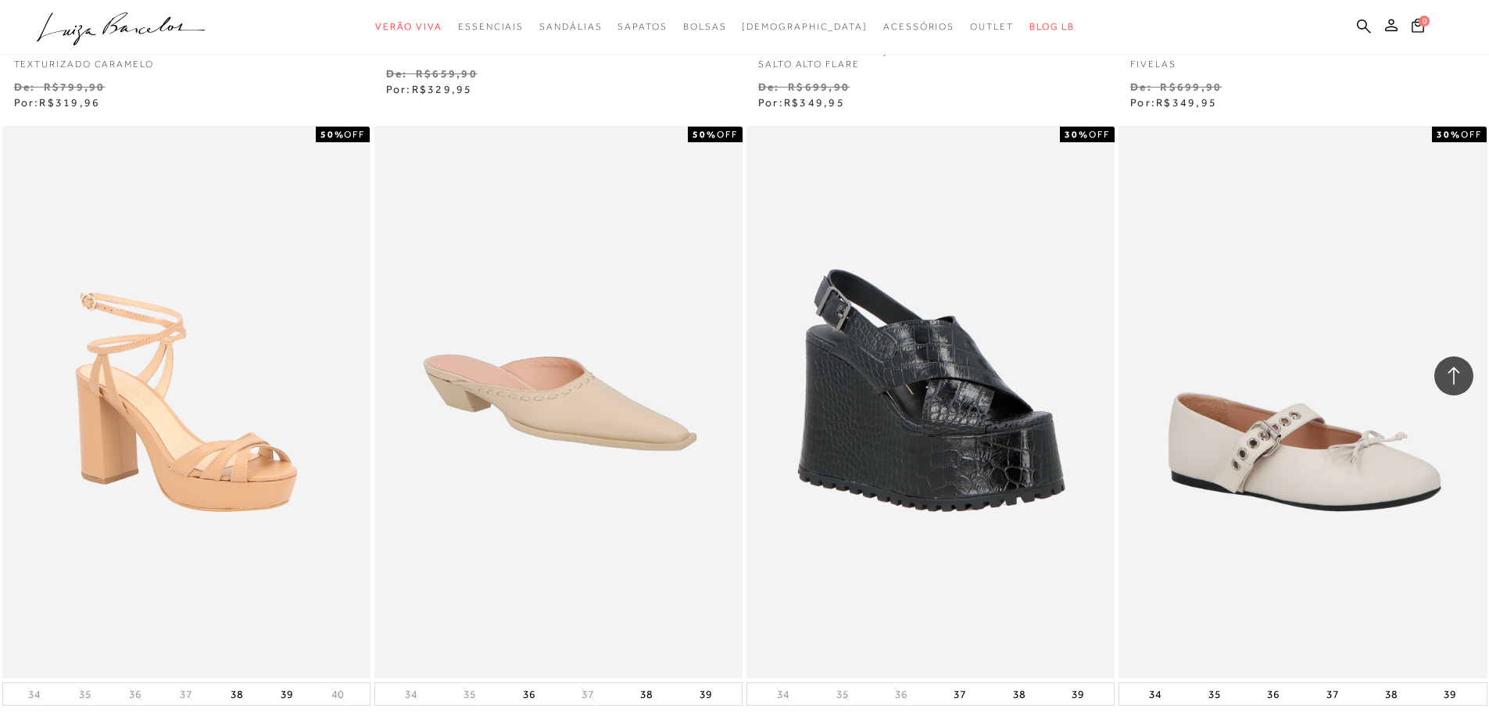
scroll to position [23837, 0]
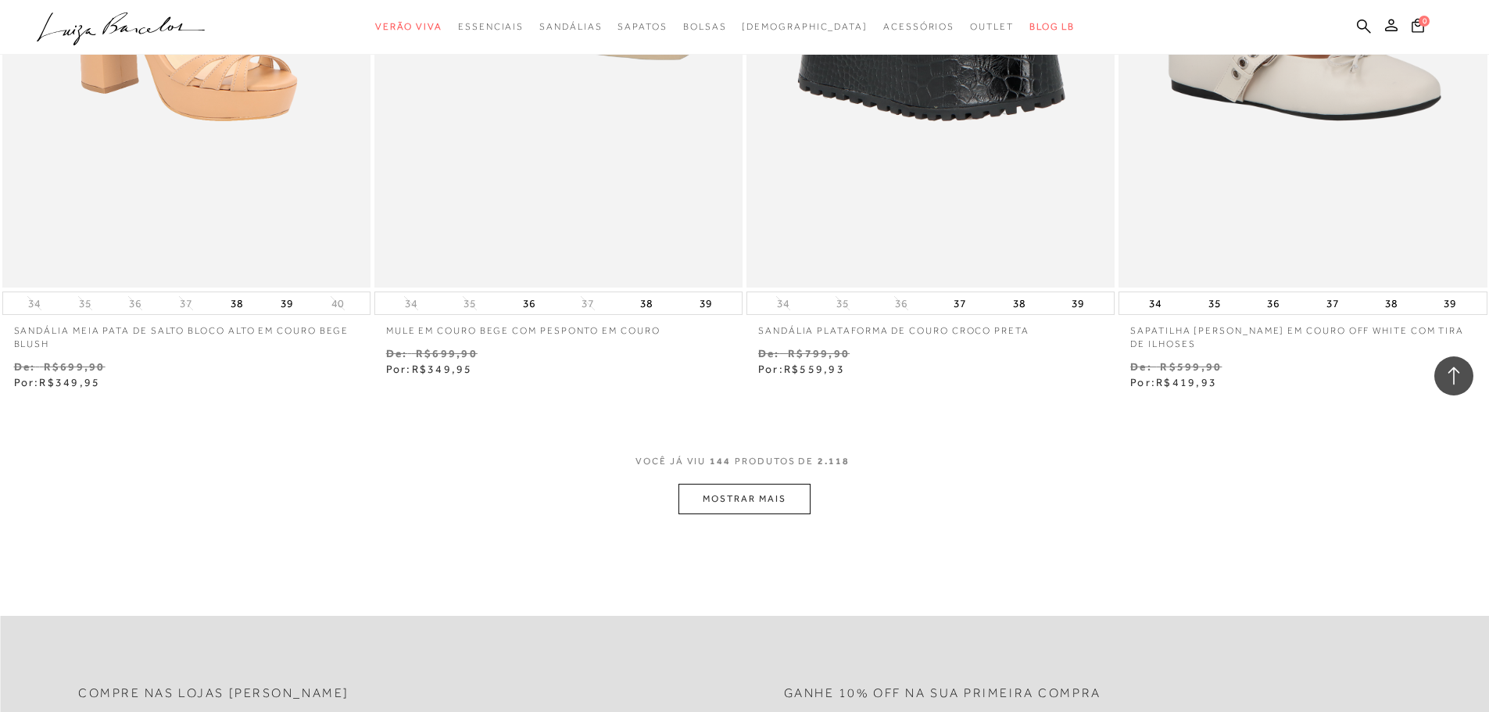
click at [732, 501] on button "MOSTRAR MAIS" at bounding box center [743, 499] width 131 height 30
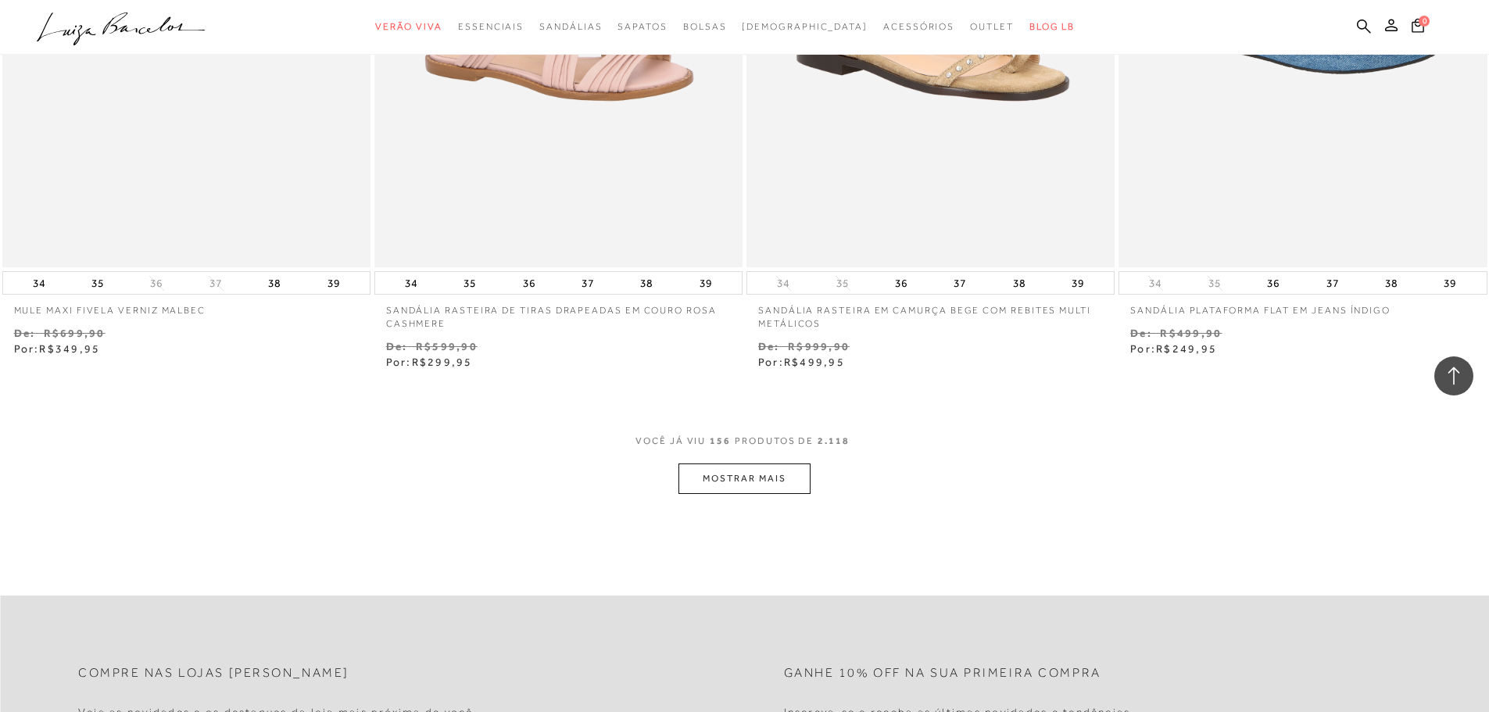
scroll to position [26025, 0]
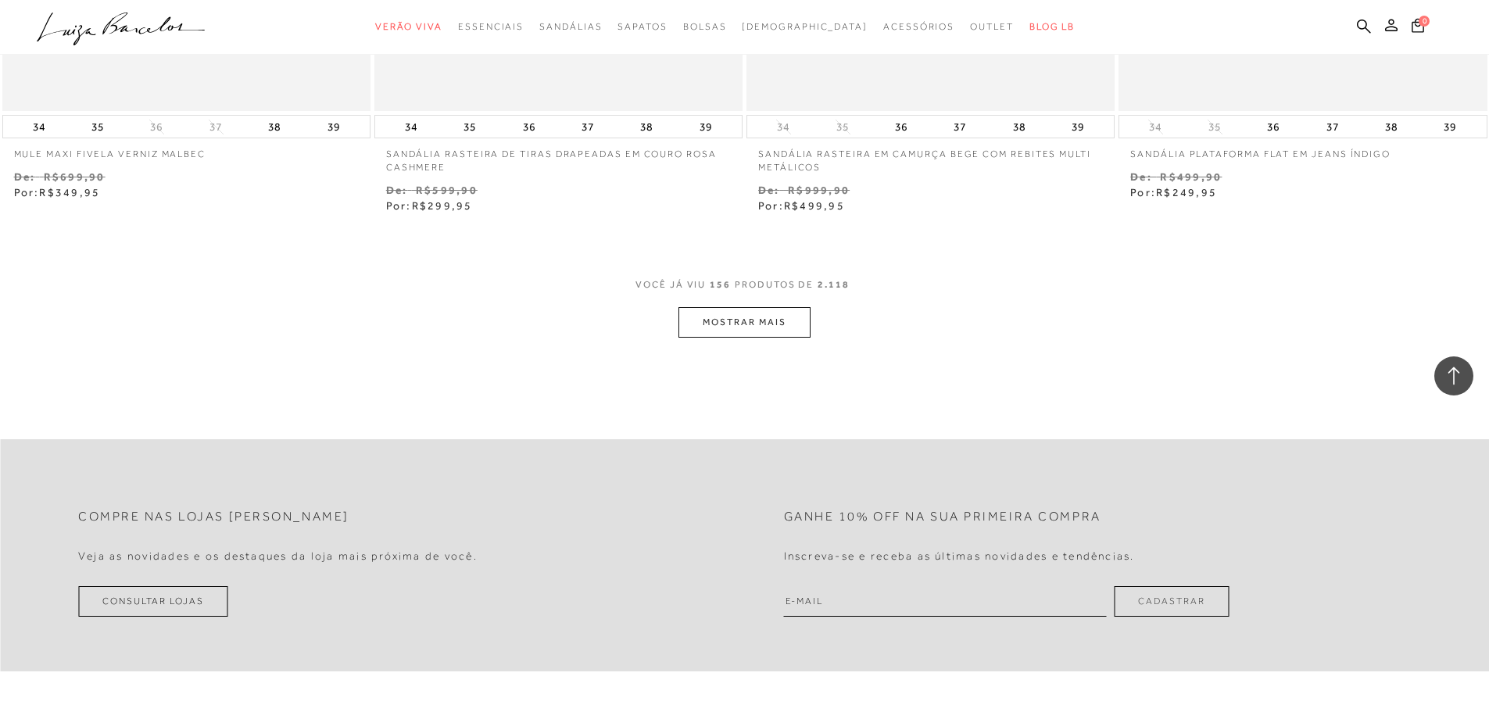
click at [743, 317] on button "MOSTRAR MAIS" at bounding box center [743, 322] width 131 height 30
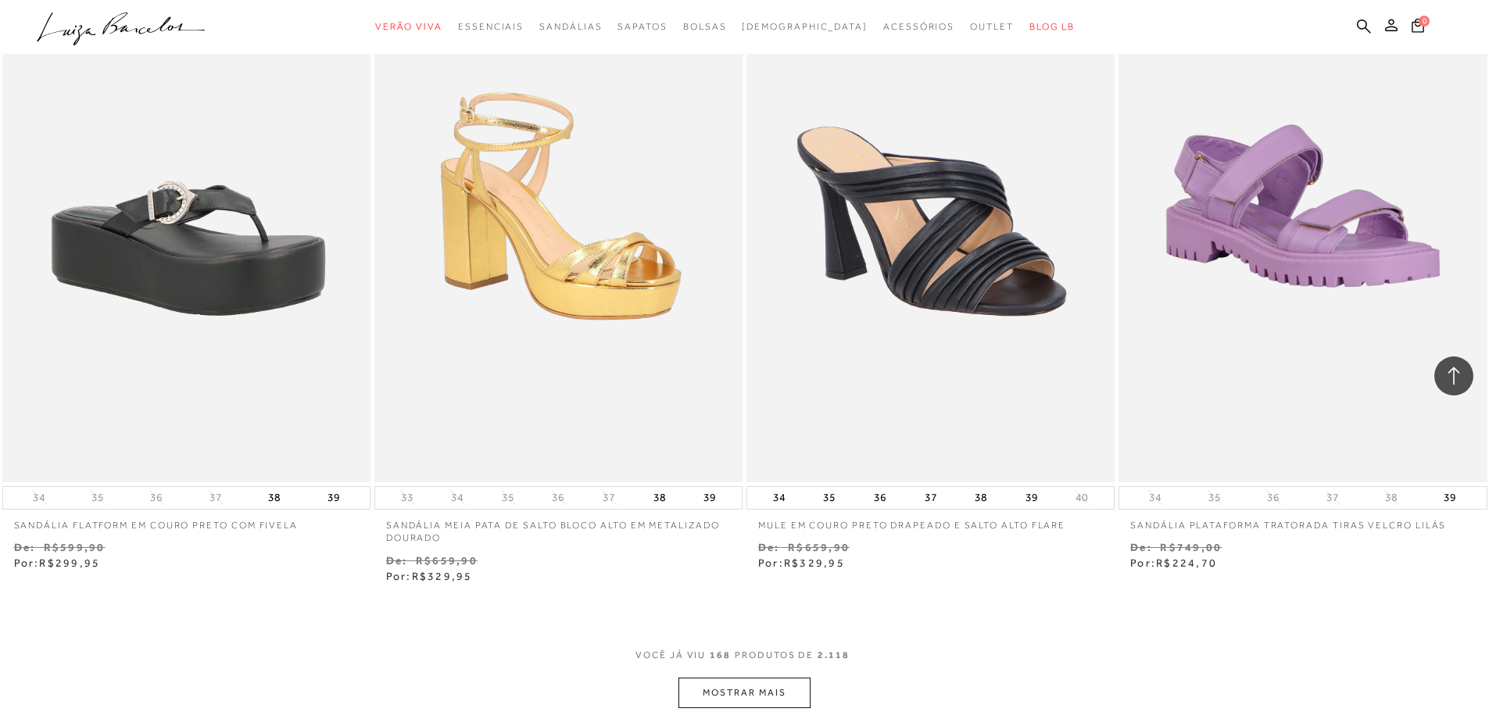
scroll to position [27901, 0]
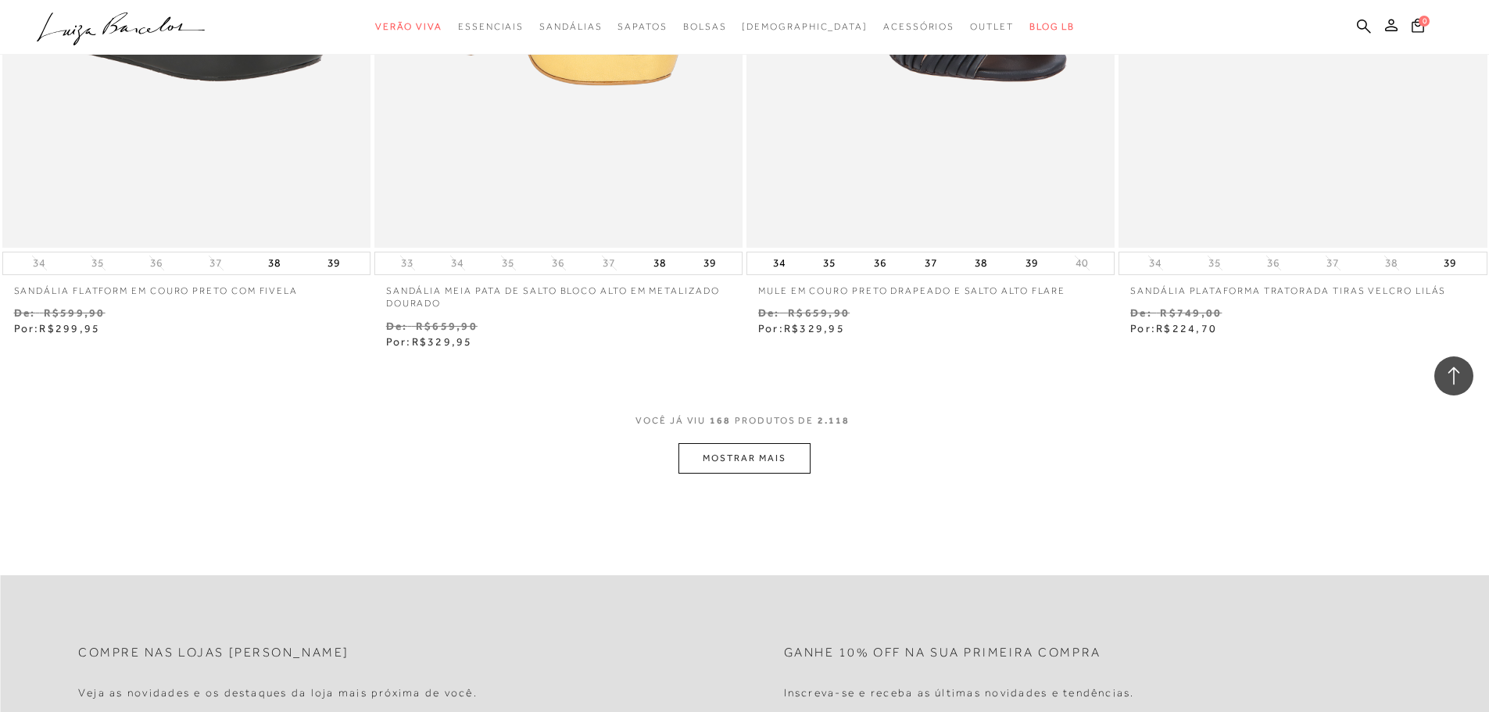
click at [739, 468] on button "MOSTRAR MAIS" at bounding box center [743, 458] width 131 height 30
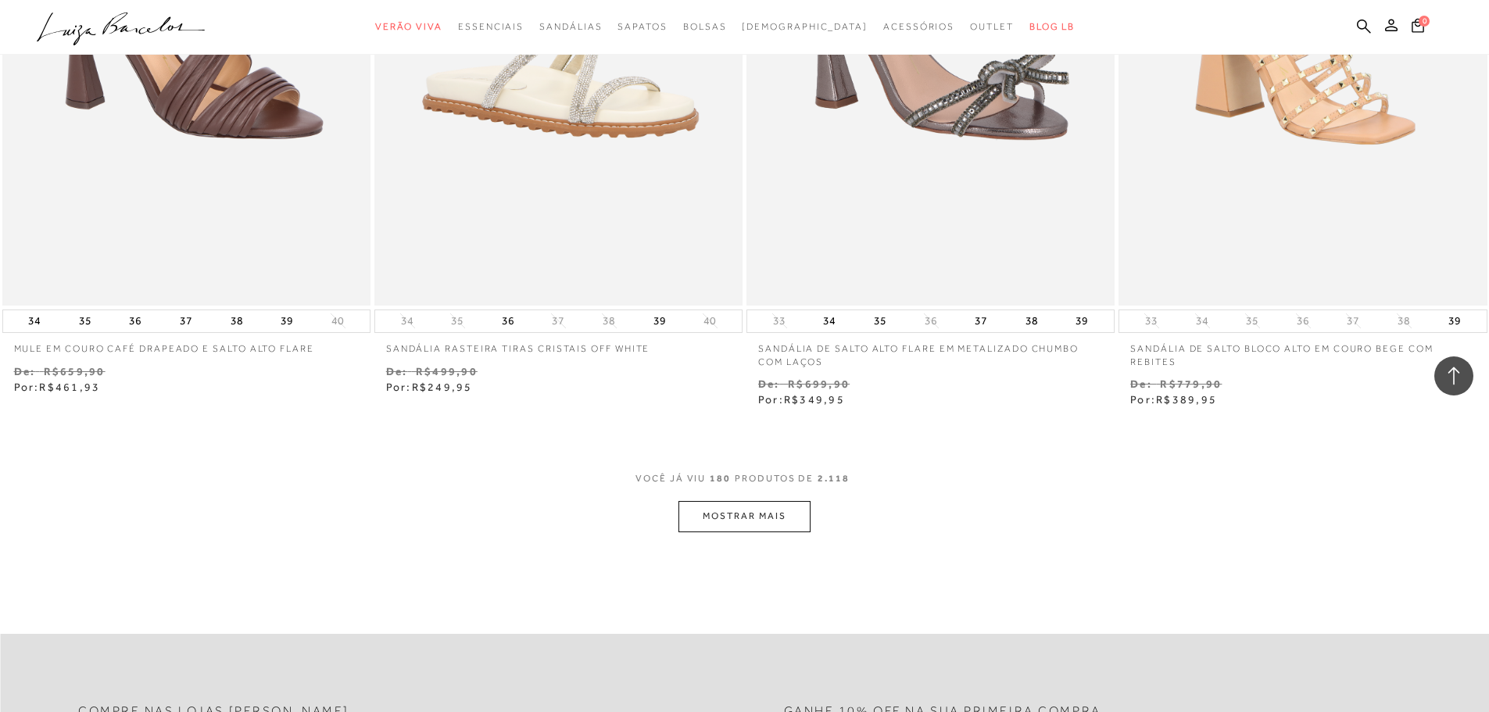
scroll to position [29933, 0]
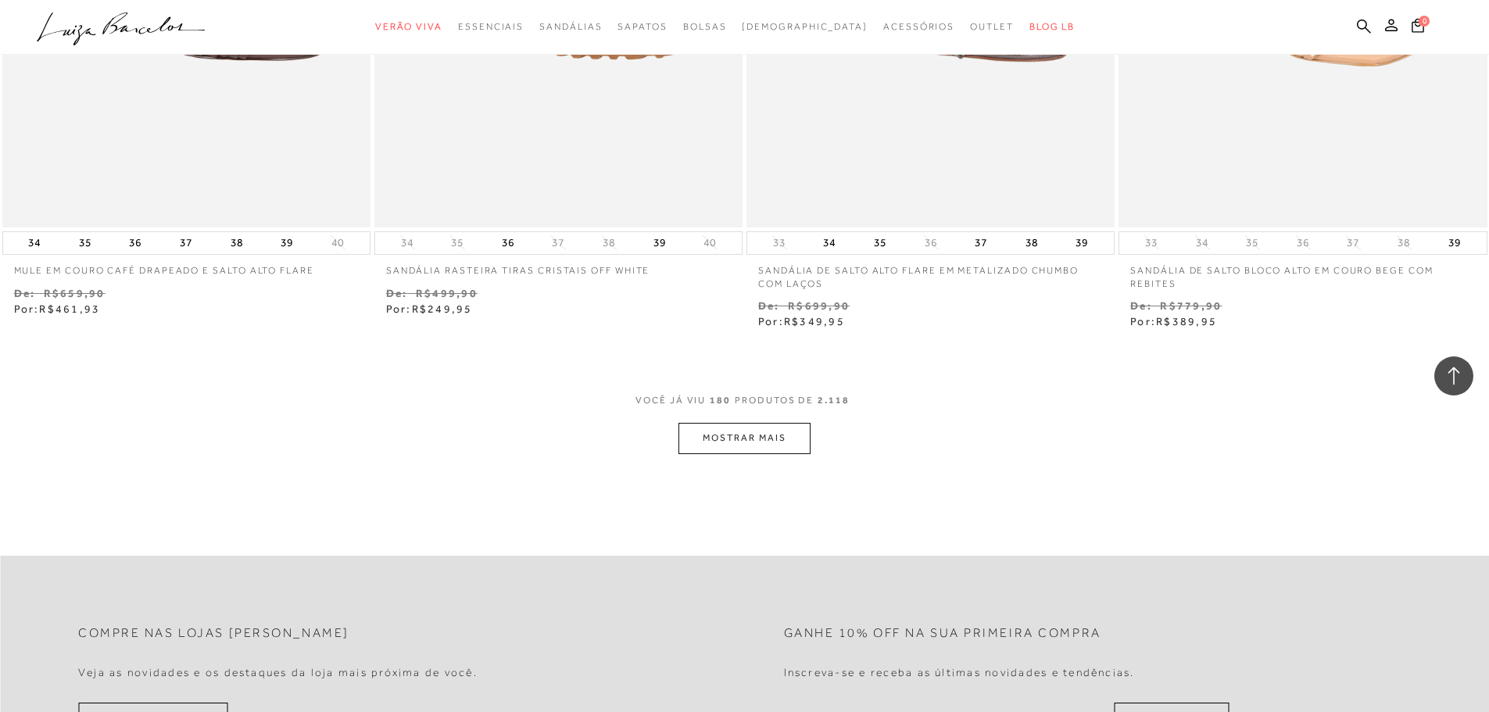
click at [735, 442] on button "MOSTRAR MAIS" at bounding box center [743, 438] width 131 height 30
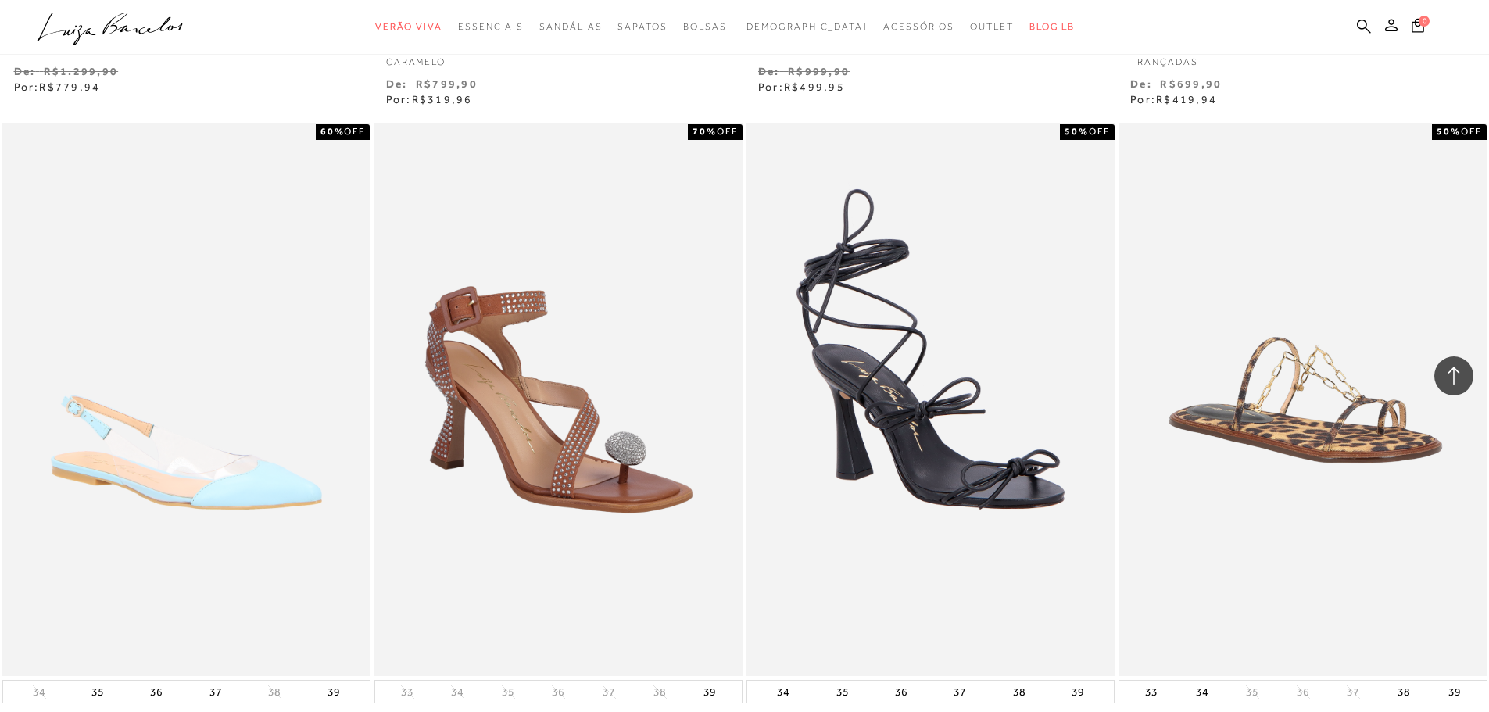
scroll to position [31887, 0]
